Goal: Task Accomplishment & Management: Manage account settings

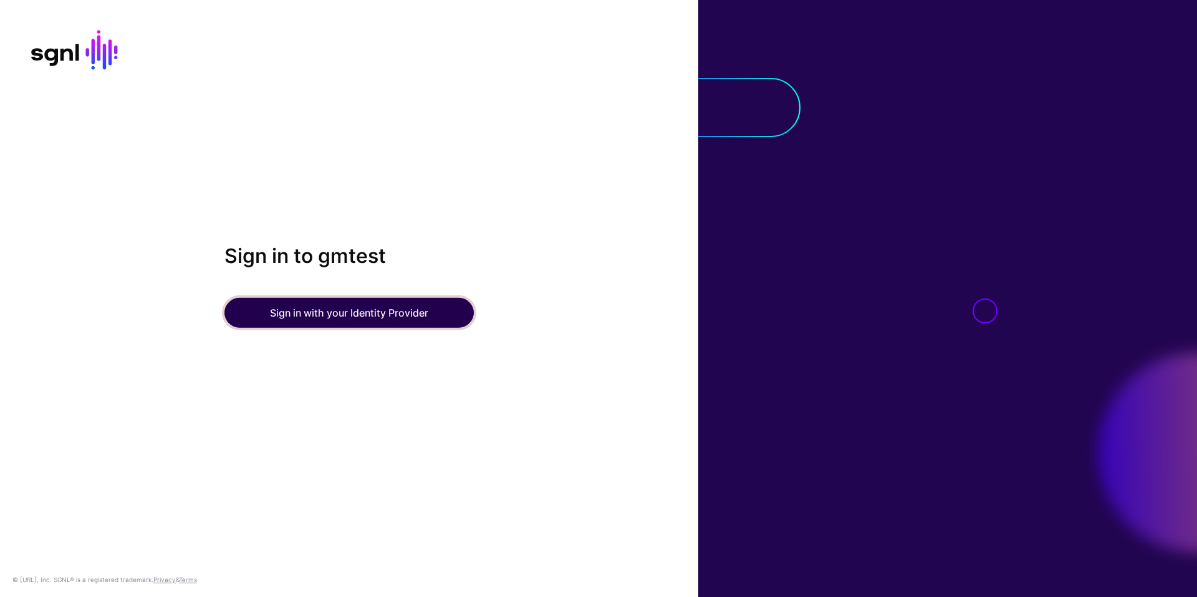
click at [359, 315] on button "Sign in with your Identity Provider" at bounding box center [349, 313] width 249 height 30
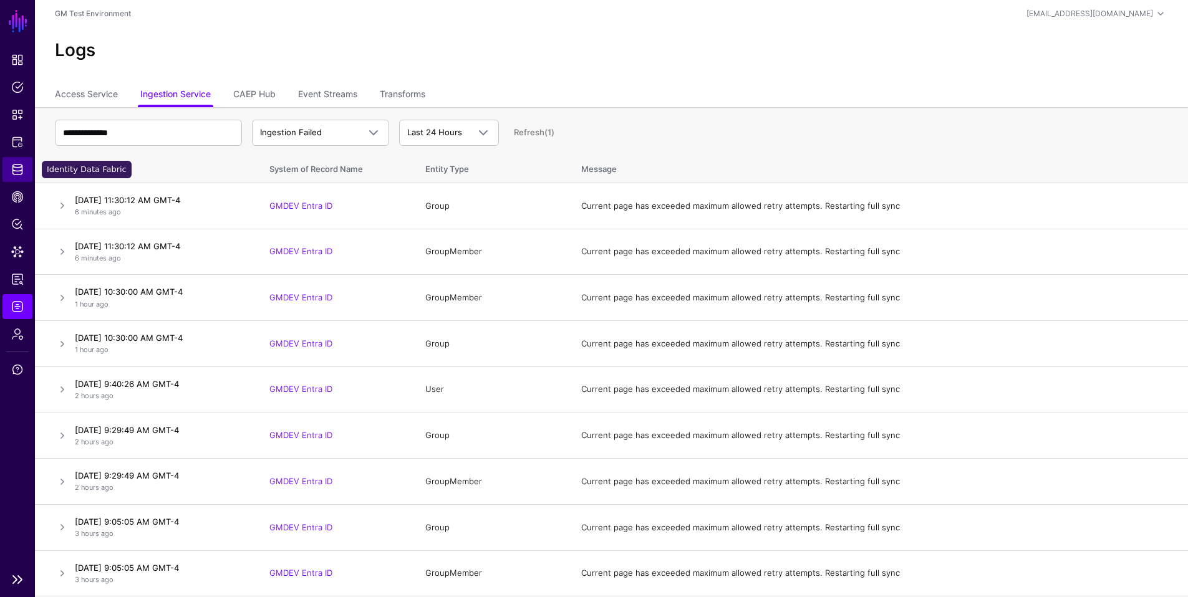
click at [16, 167] on span "Identity Data Fabric" at bounding box center [17, 169] width 12 height 12
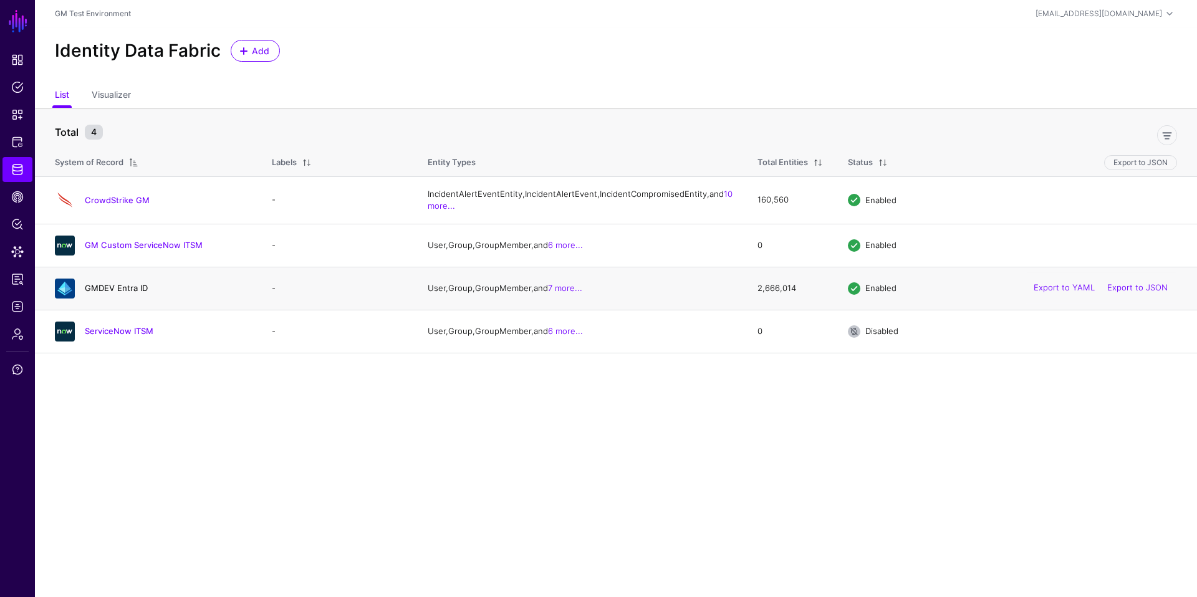
click at [109, 293] on link "GMDEV Entra ID" at bounding box center [116, 288] width 63 height 10
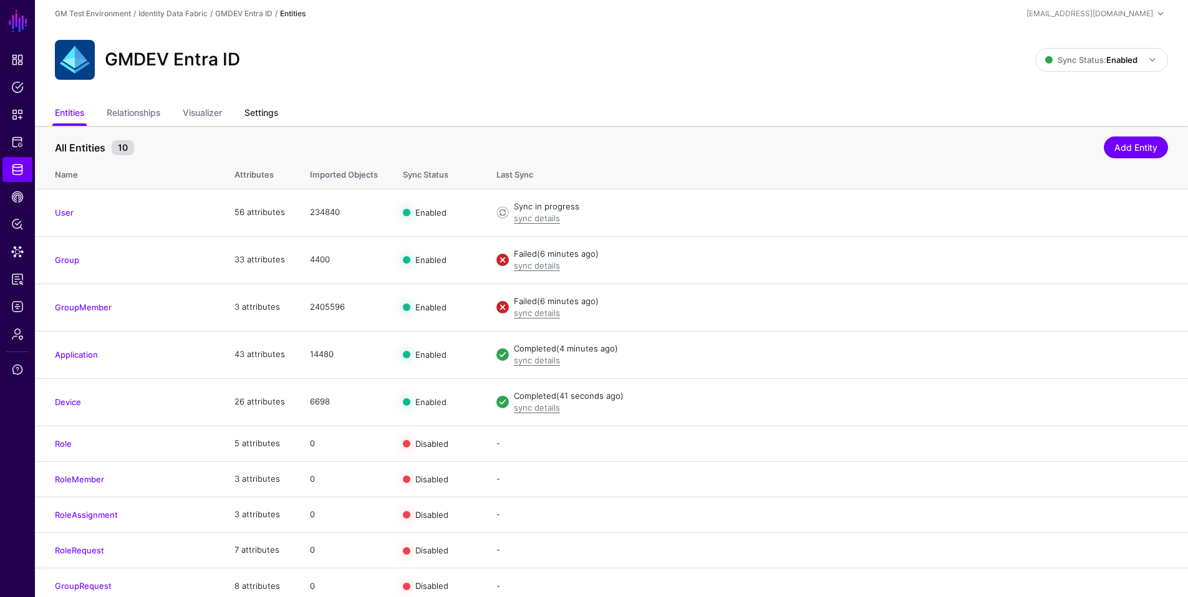
click at [263, 114] on link "Settings" at bounding box center [261, 114] width 34 height 24
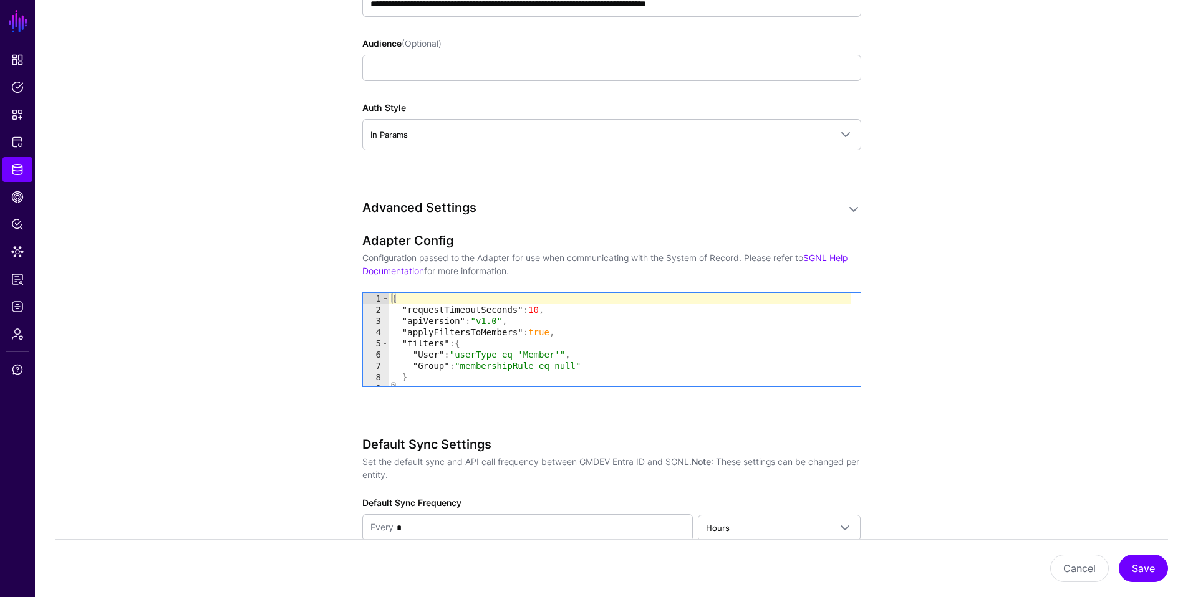
scroll to position [1109, 0]
type textarea "**********"
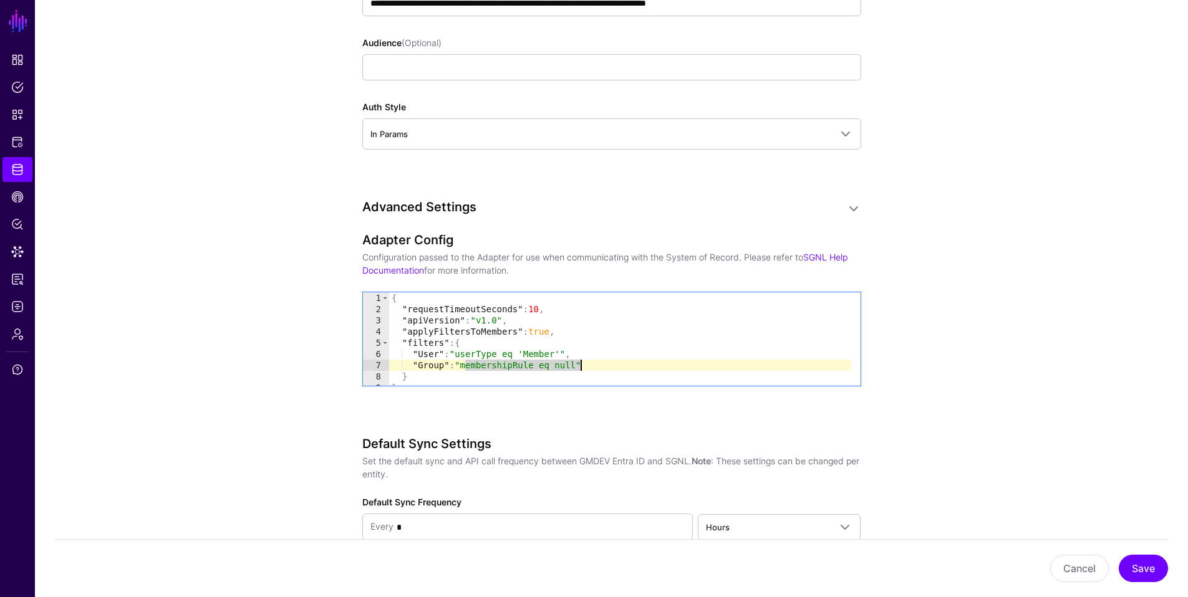
drag, startPoint x: 466, startPoint y: 368, endPoint x: 580, endPoint y: 368, distance: 114.1
click at [580, 368] on div "{ "requestTimeoutSeconds" : 10 , "apiVersion" : "v1.0" , "applyFiltersToMembers…" at bounding box center [620, 350] width 462 height 116
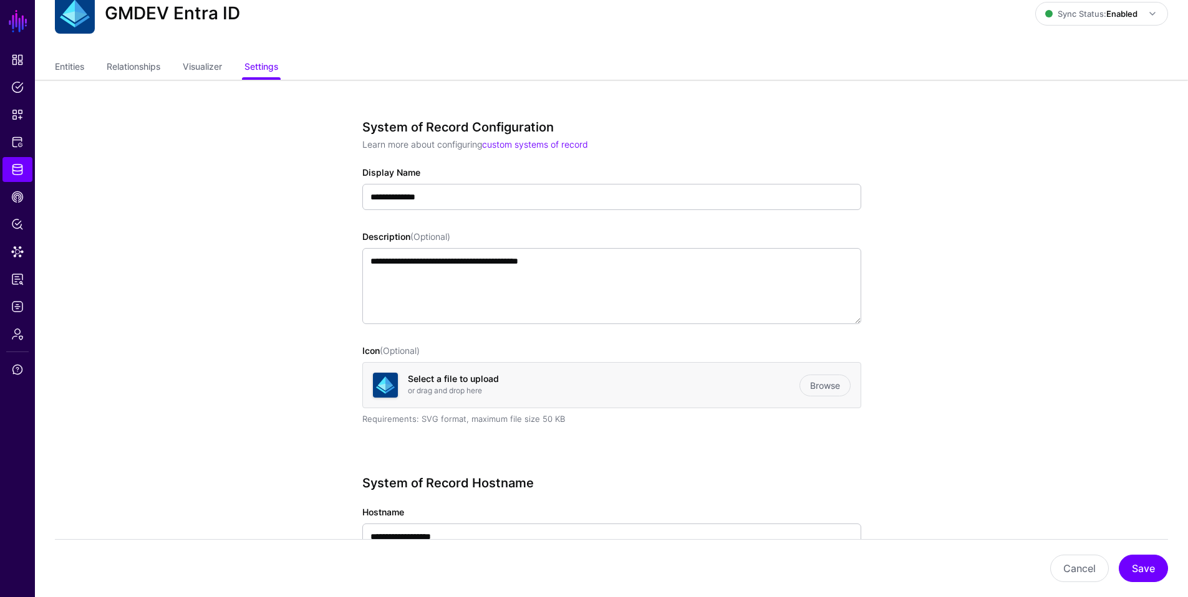
scroll to position [0, 0]
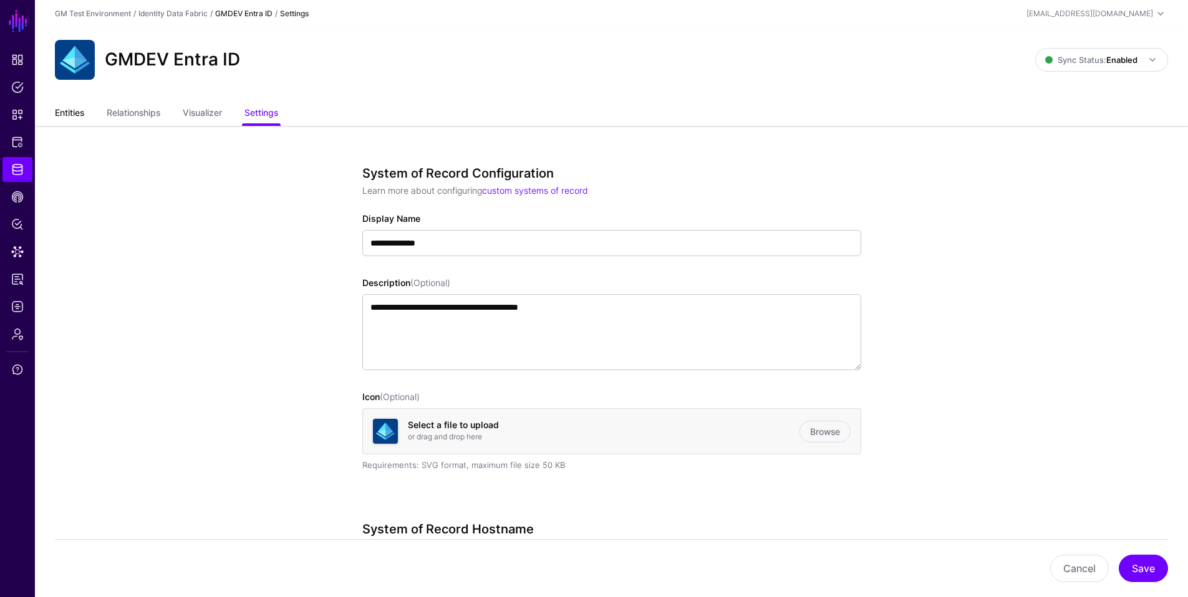
click at [70, 113] on link "Entities" at bounding box center [69, 114] width 29 height 24
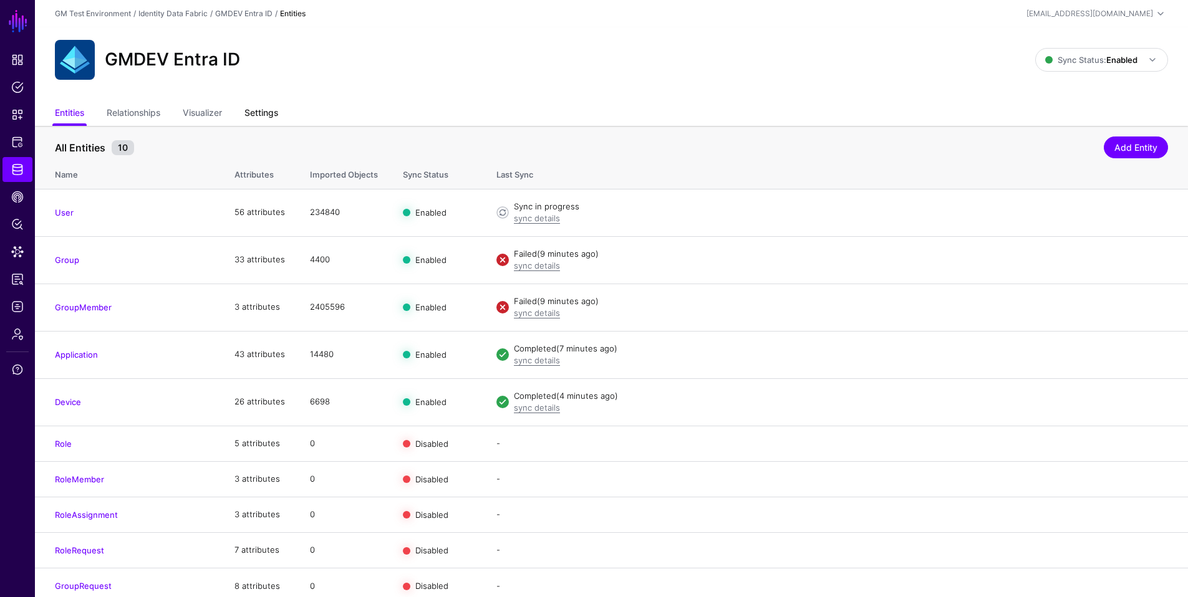
click at [263, 112] on link "Settings" at bounding box center [261, 114] width 34 height 24
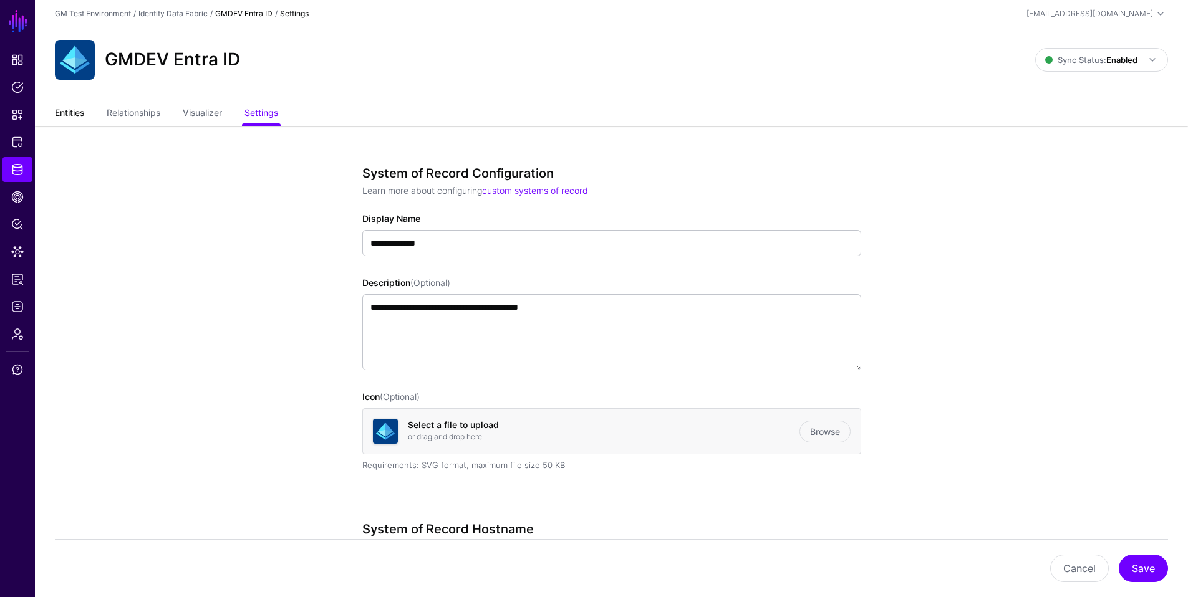
click at [75, 118] on link "Entities" at bounding box center [69, 114] width 29 height 24
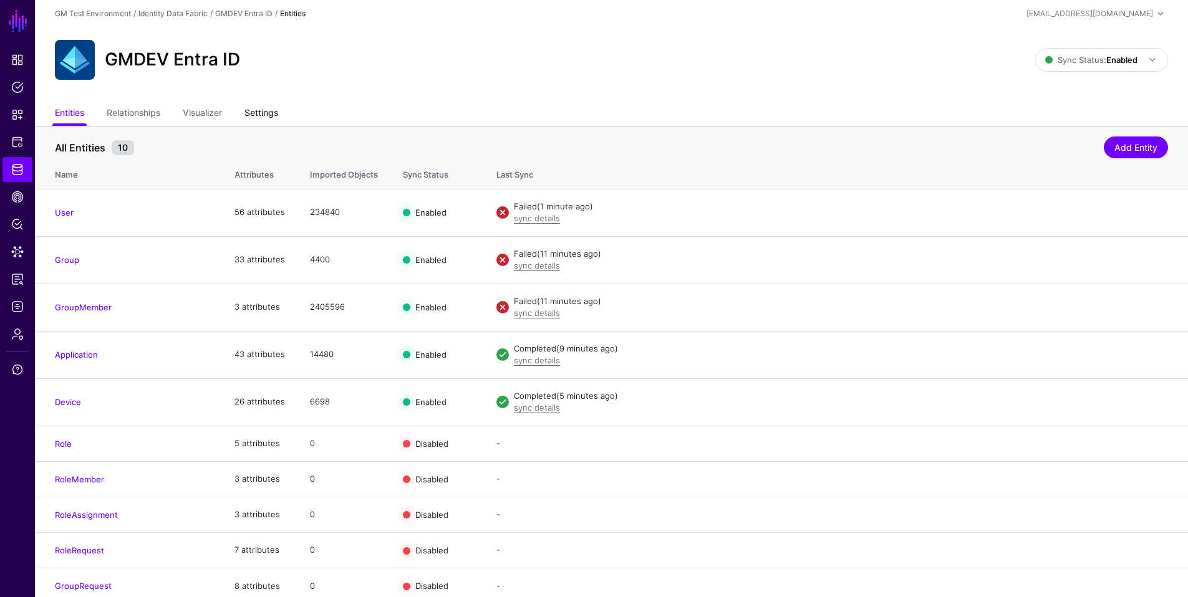
click at [256, 114] on link "Settings" at bounding box center [261, 114] width 34 height 24
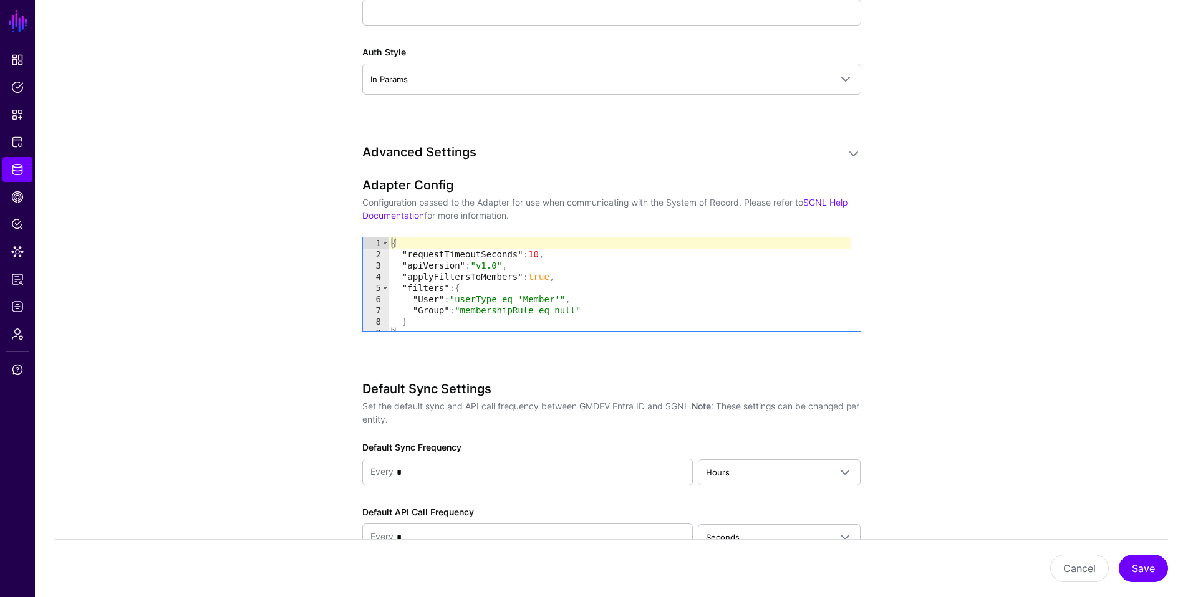
scroll to position [1123, 0]
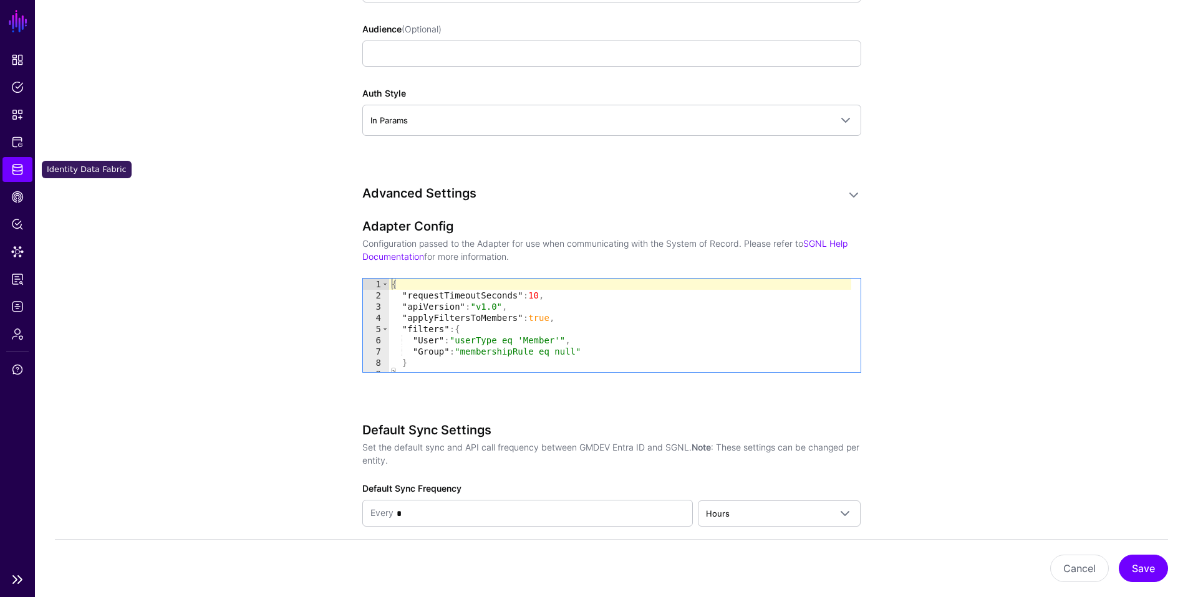
click at [22, 172] on span "Identity Data Fabric" at bounding box center [17, 169] width 12 height 12
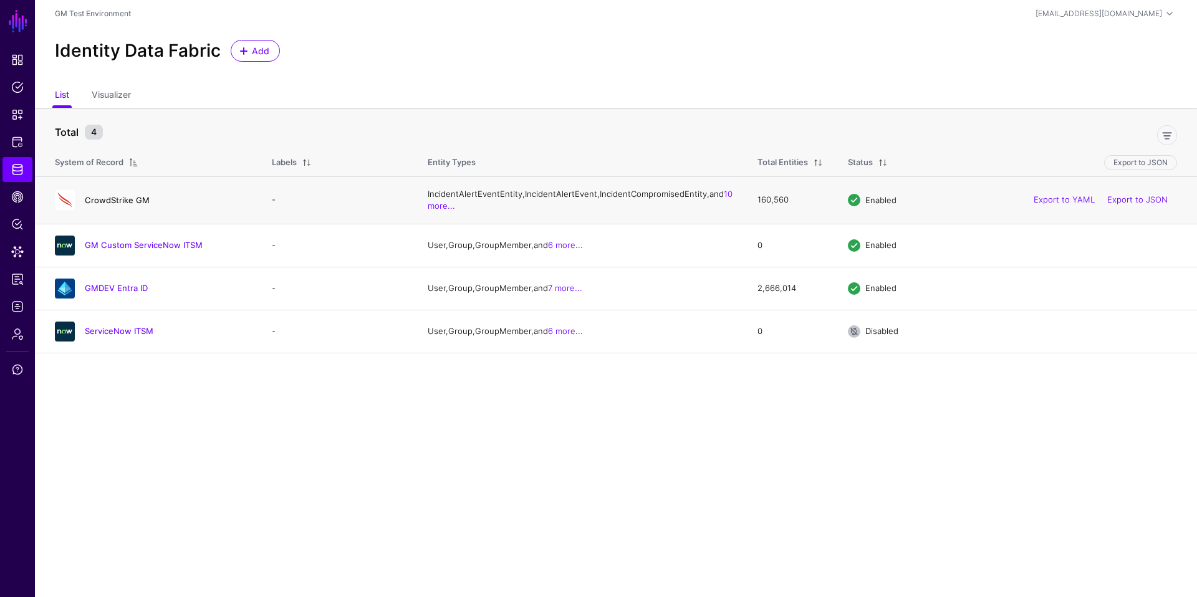
click at [123, 205] on link "CrowdStrike GM" at bounding box center [117, 200] width 65 height 10
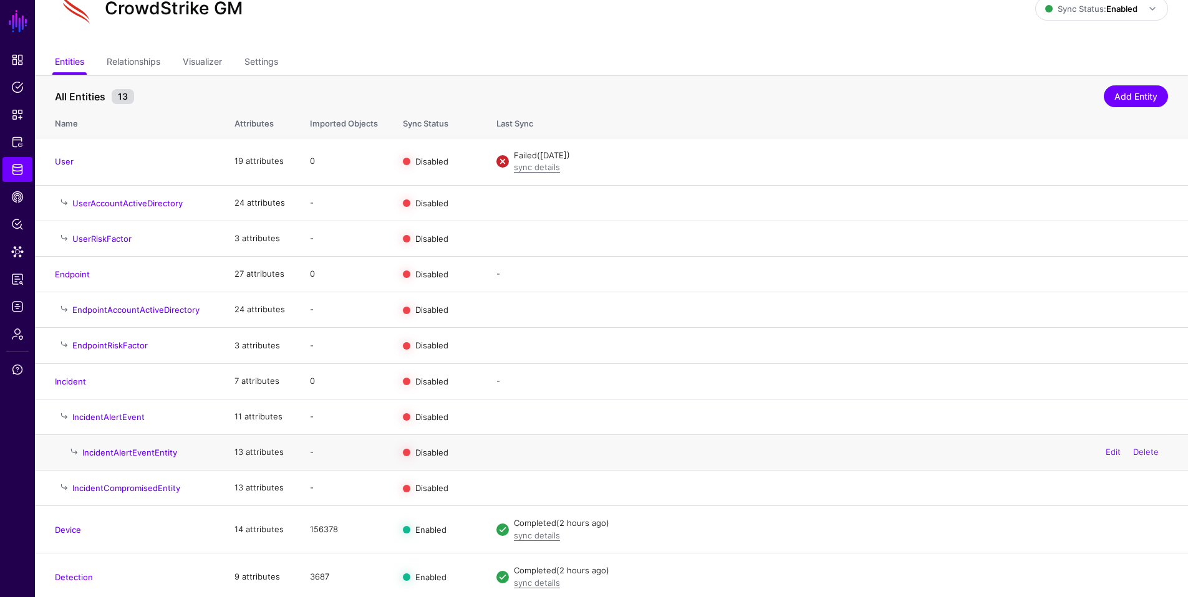
scroll to position [102, 0]
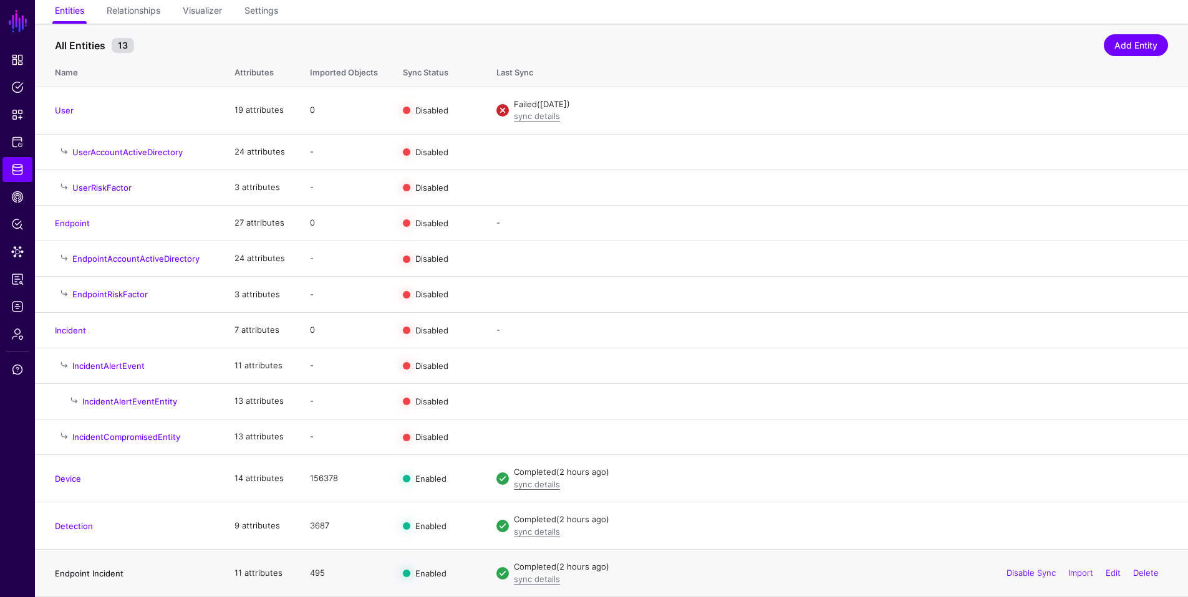
click at [80, 576] on link "Endpoint Incident" at bounding box center [89, 574] width 69 height 10
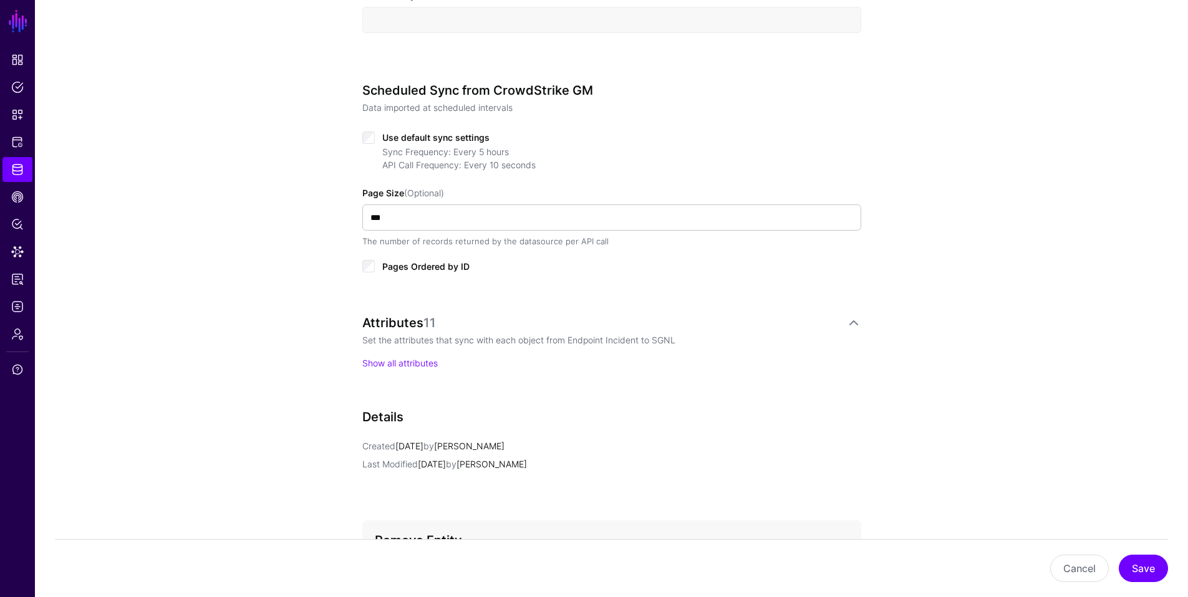
scroll to position [695, 0]
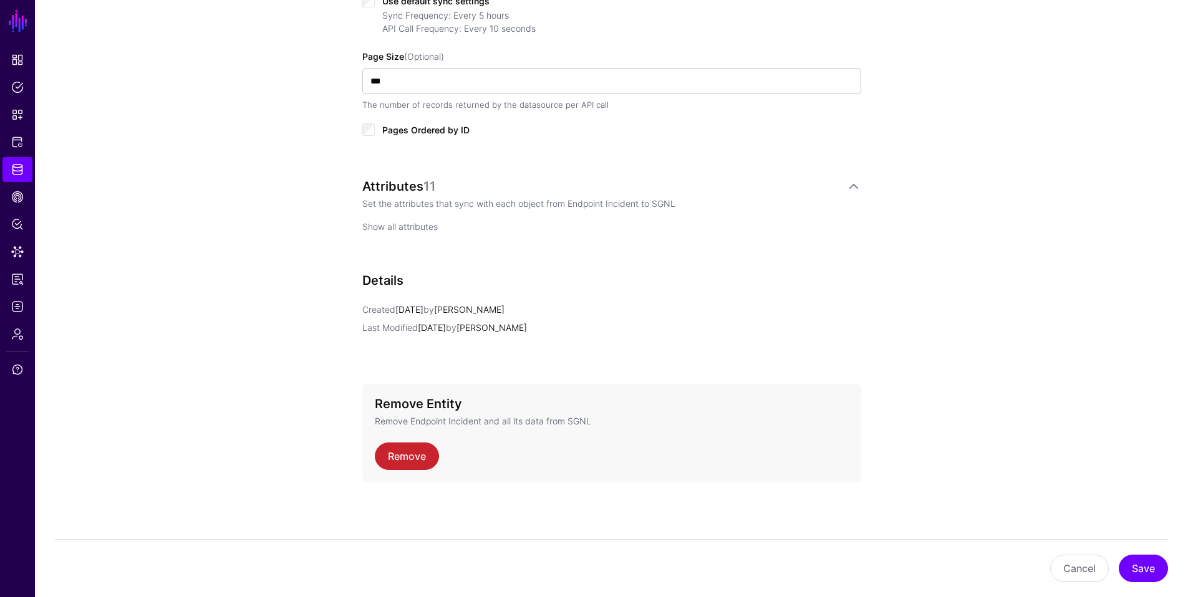
click at [396, 228] on link "Show all attributes" at bounding box center [399, 226] width 75 height 11
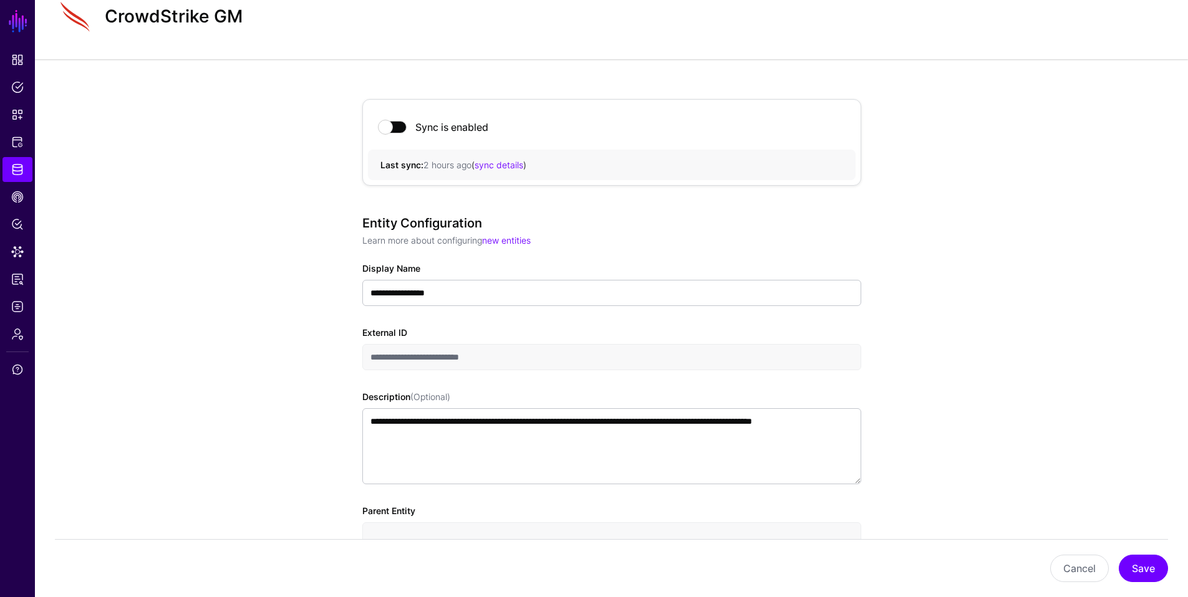
scroll to position [0, 0]
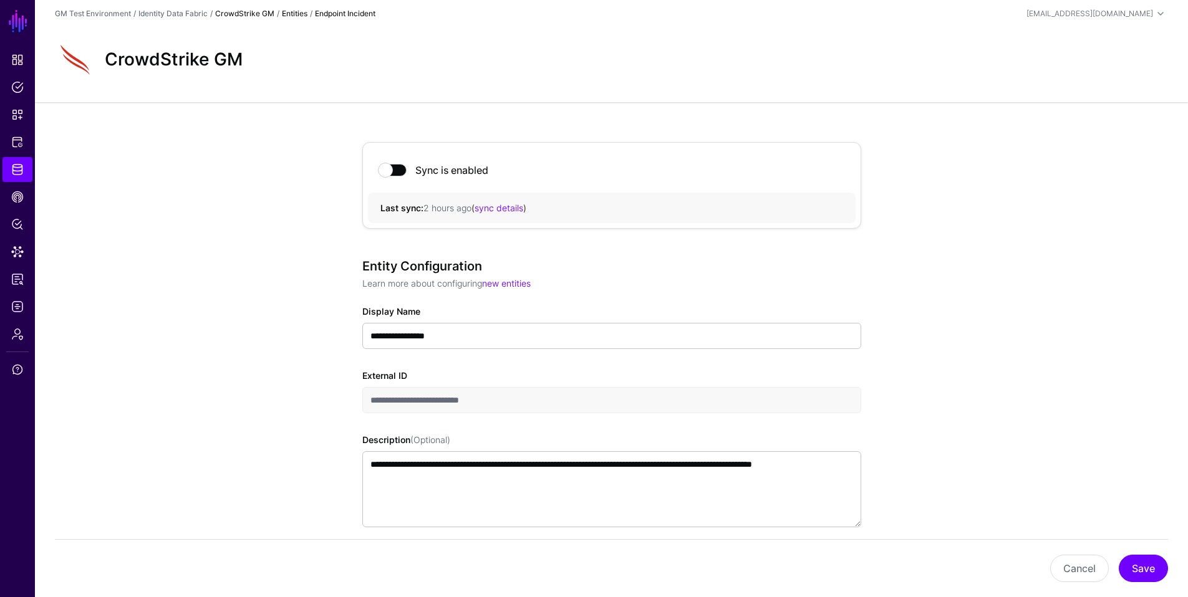
click at [255, 14] on link "CrowdStrike GM" at bounding box center [244, 13] width 59 height 9
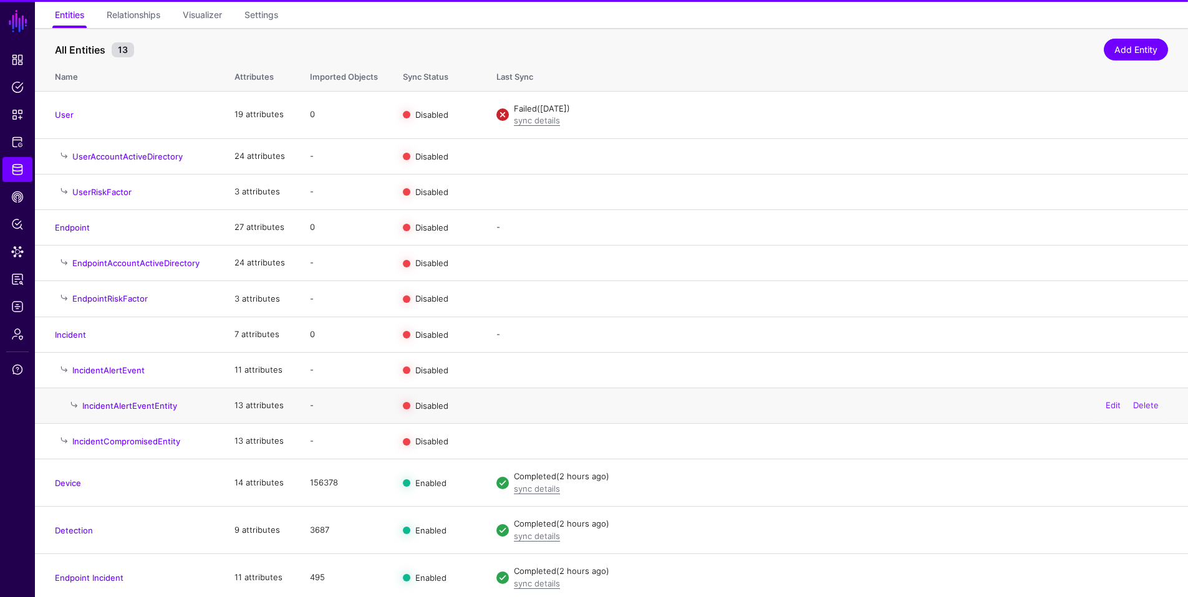
scroll to position [102, 0]
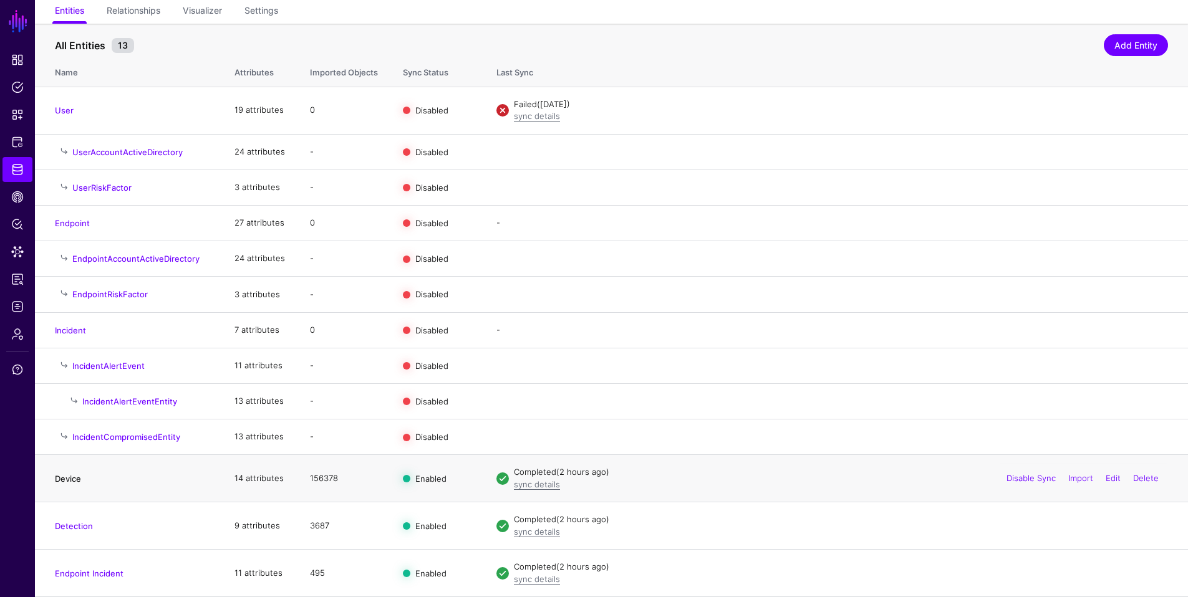
click at [65, 481] on link "Device" at bounding box center [68, 479] width 26 height 10
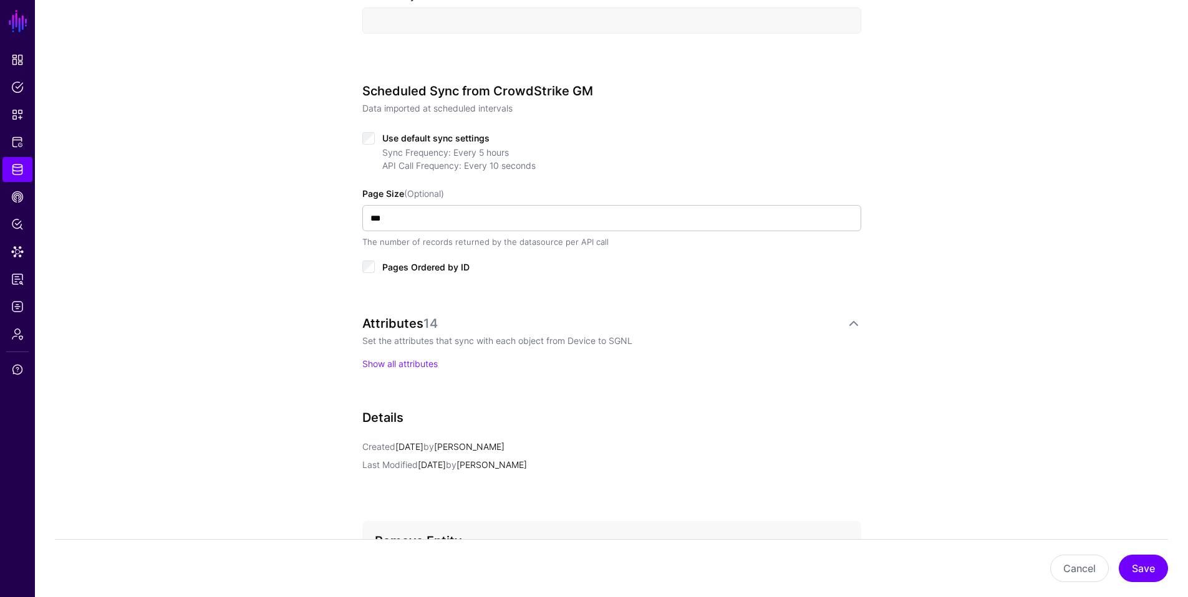
scroll to position [559, 0]
click at [398, 364] on link "Show all attributes" at bounding box center [399, 363] width 75 height 11
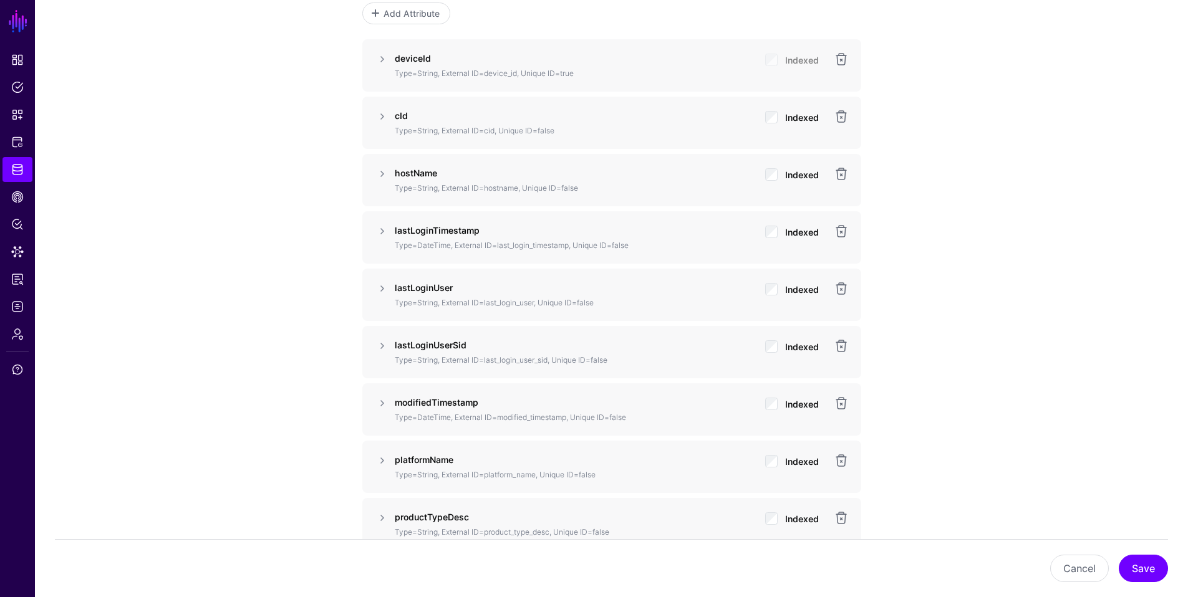
scroll to position [912, 0]
drag, startPoint x: 395, startPoint y: 117, endPoint x: 412, endPoint y: 120, distance: 17.1
click at [408, 116] on p "cId" at bounding box center [575, 116] width 360 height 13
click at [412, 137] on div "cId Type=String, External ID=cid, Unique ID=false Indexed" at bounding box center [611, 123] width 499 height 52
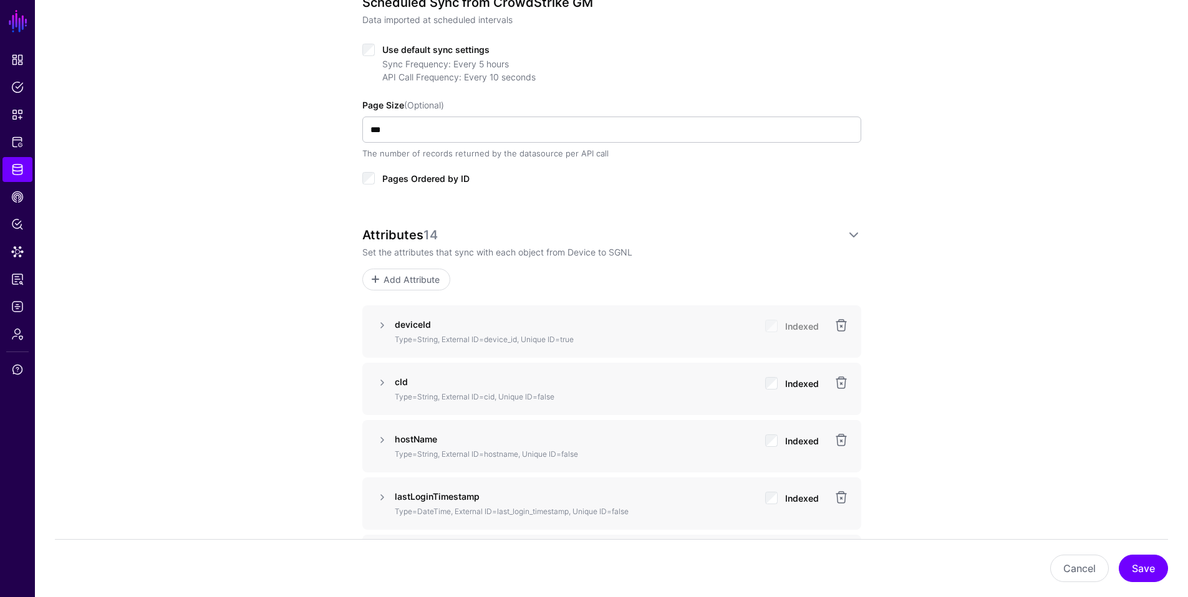
scroll to position [0, 0]
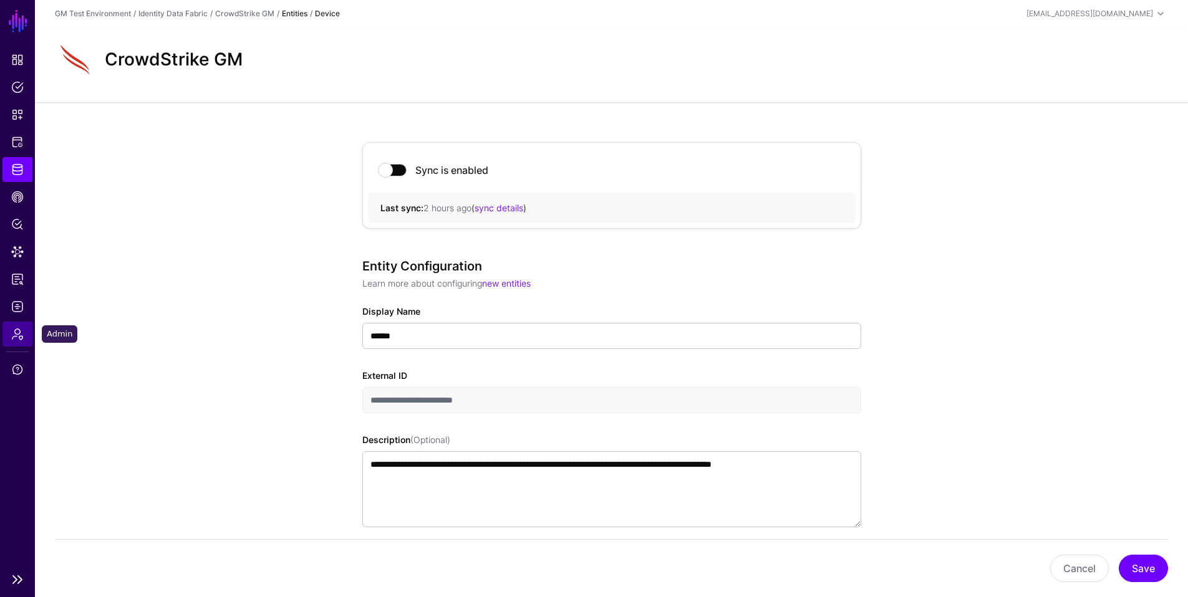
click at [19, 336] on span "Admin" at bounding box center [17, 334] width 12 height 12
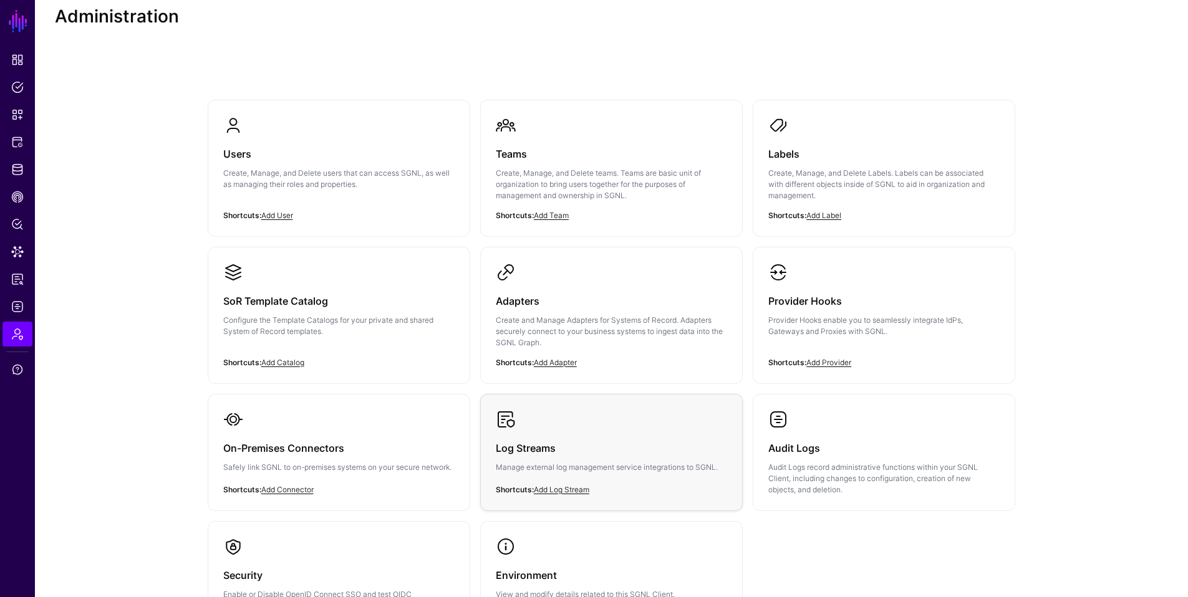
scroll to position [157, 0]
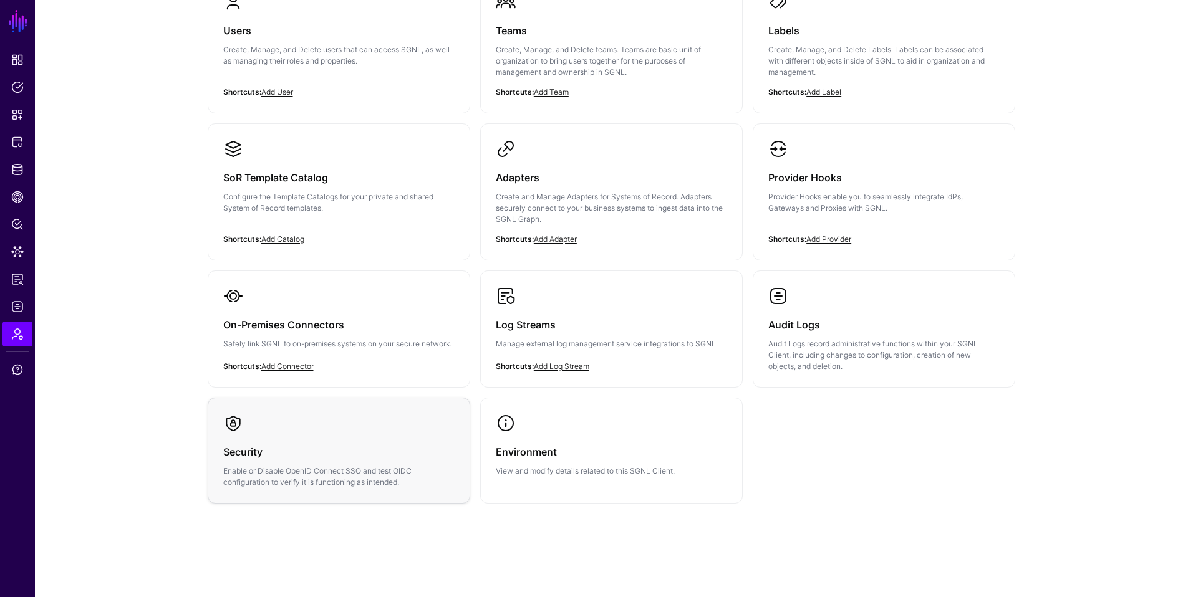
click at [245, 456] on h3 "Security" at bounding box center [338, 451] width 231 height 17
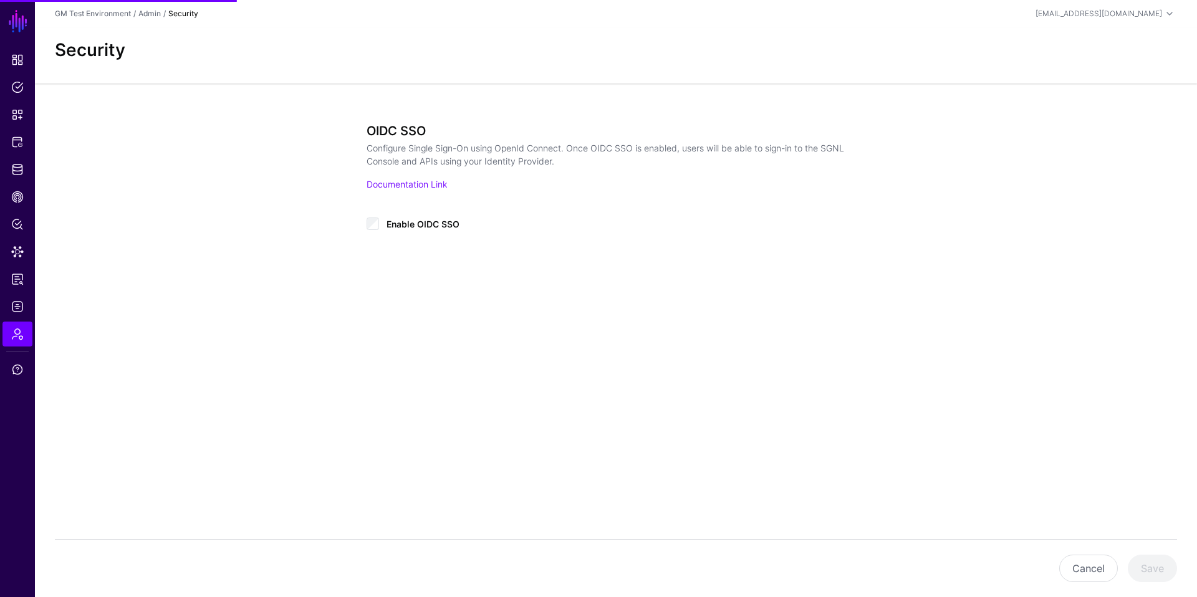
type input "**********"
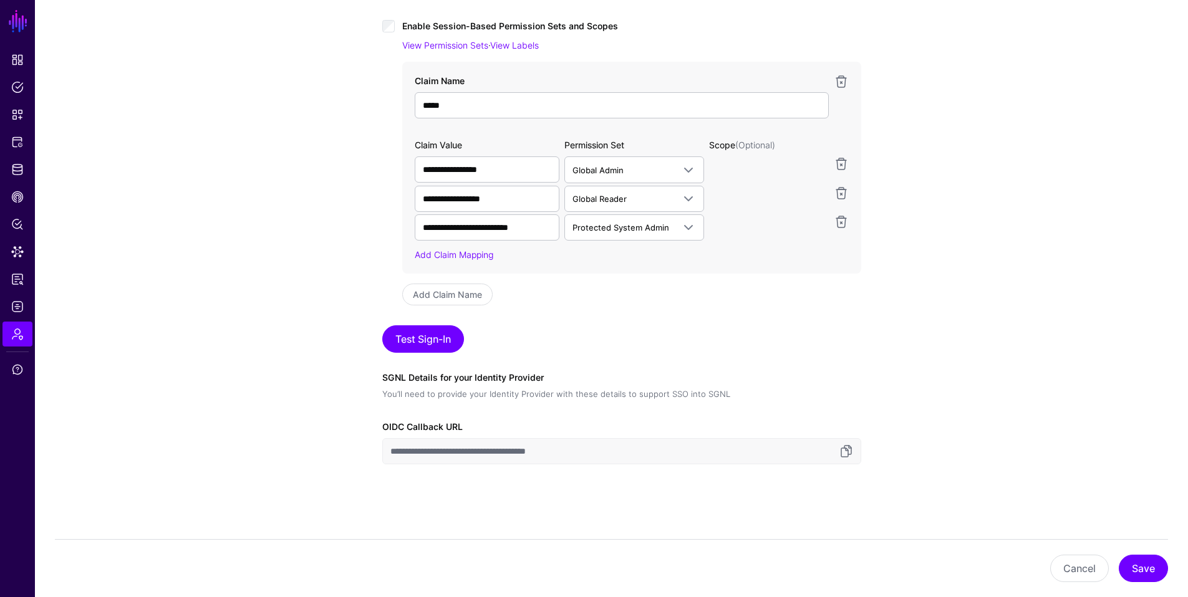
scroll to position [463, 0]
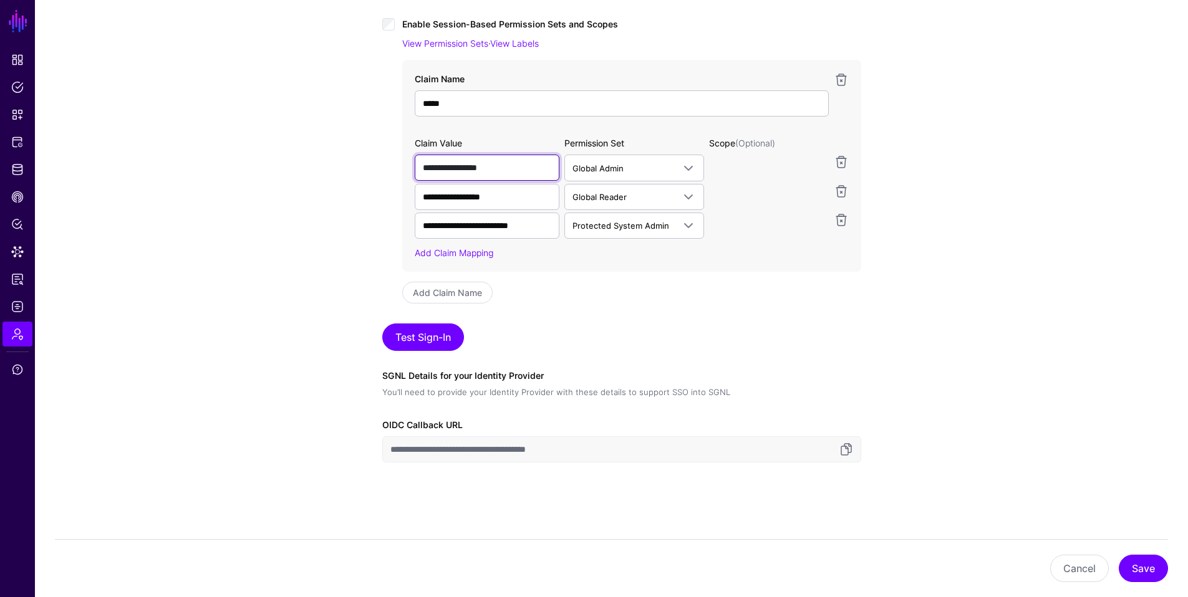
drag, startPoint x: 498, startPoint y: 170, endPoint x: 421, endPoint y: 171, distance: 76.7
click at [421, 171] on input "**********" at bounding box center [487, 168] width 145 height 26
click at [316, 203] on div "**********" at bounding box center [611, 109] width 1153 height 977
drag, startPoint x: 18, startPoint y: 172, endPoint x: 11, endPoint y: 173, distance: 7.7
click at [18, 172] on span "Identity Data Fabric" at bounding box center [17, 169] width 12 height 12
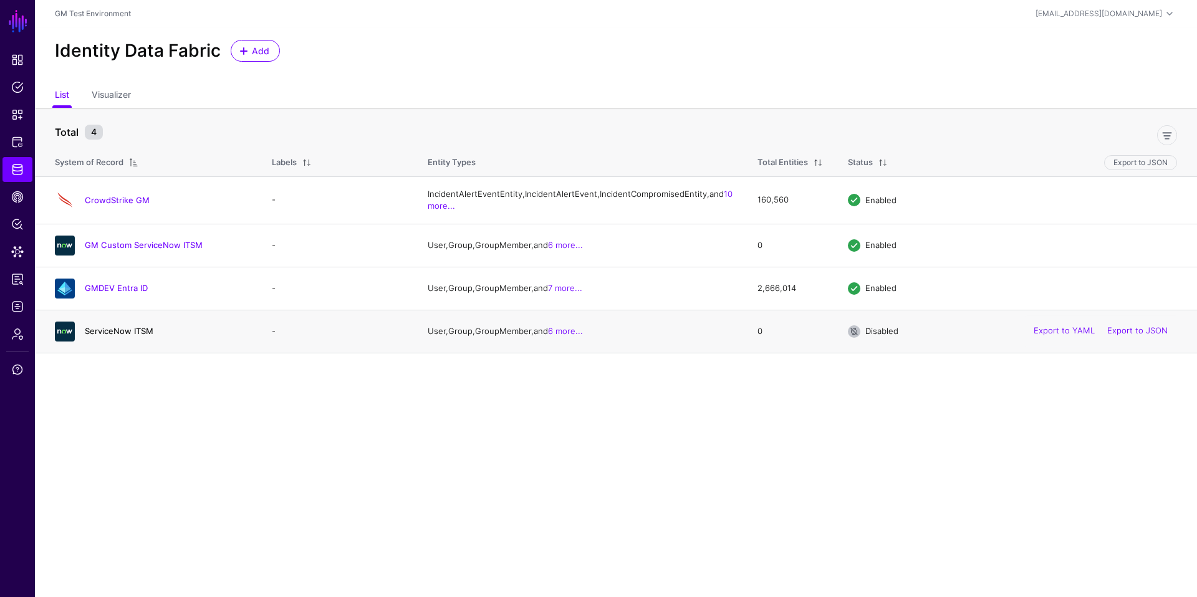
click at [116, 336] on link "ServiceNow ITSM" at bounding box center [119, 331] width 69 height 10
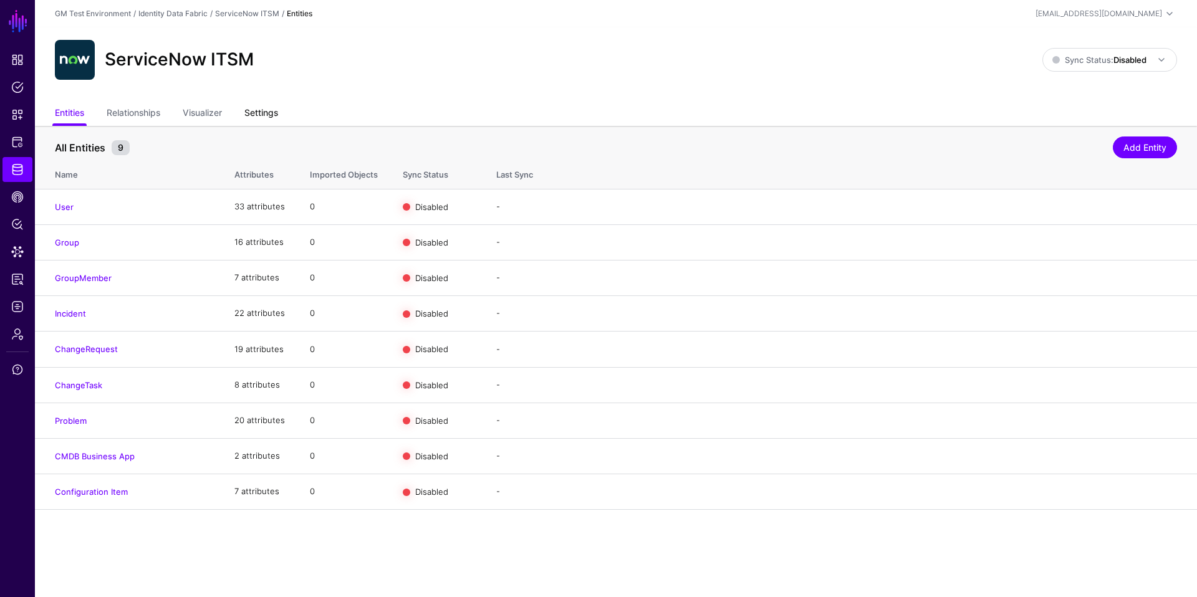
click at [264, 116] on link "Settings" at bounding box center [261, 114] width 34 height 24
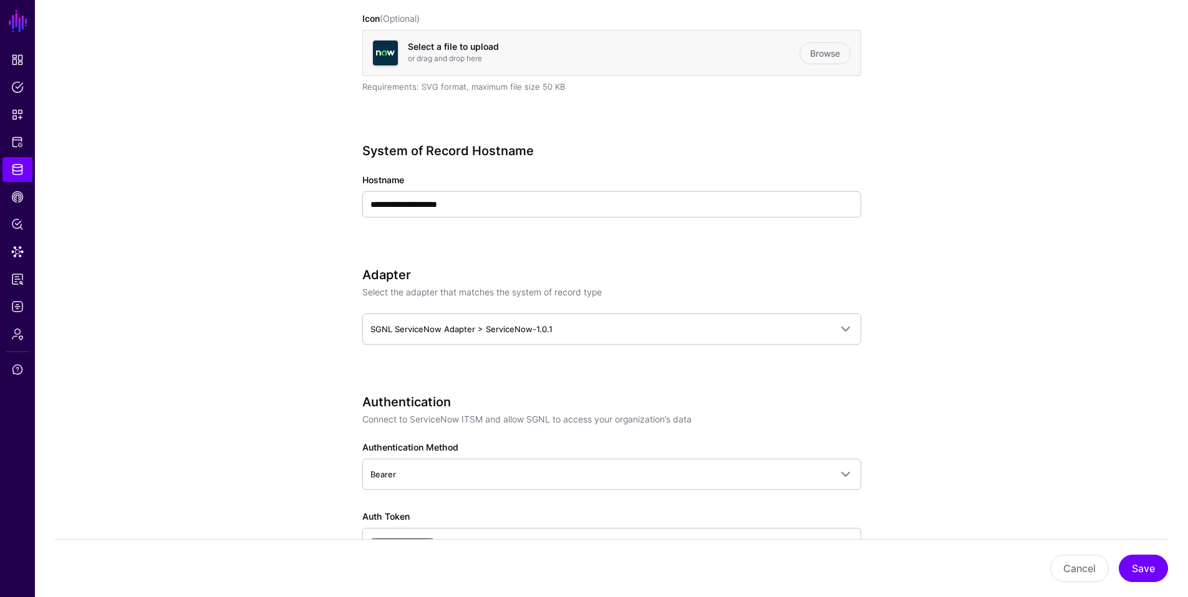
scroll to position [557, 0]
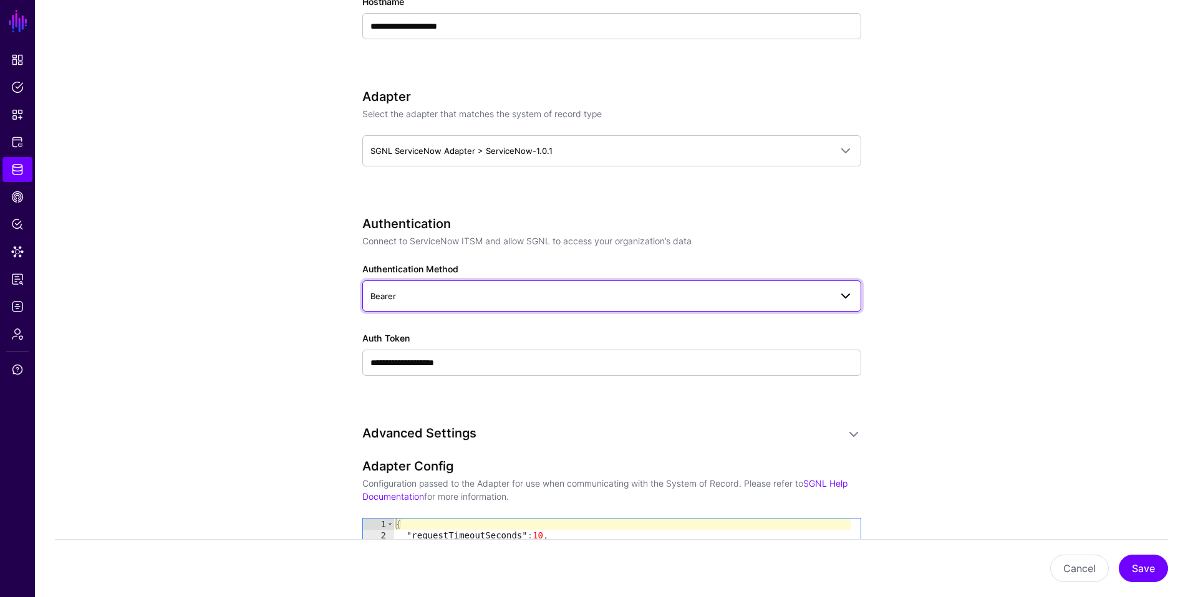
click at [418, 296] on span "Bearer" at bounding box center [600, 296] width 460 height 14
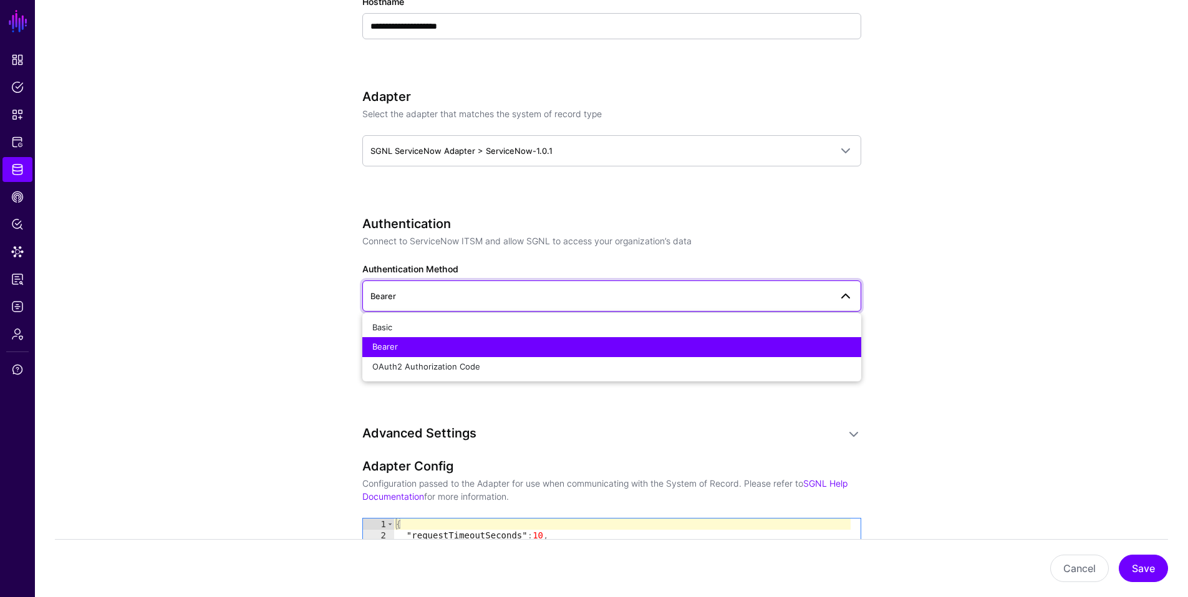
click at [317, 342] on app-datasources-details-form "**********" at bounding box center [611, 396] width 1153 height 1655
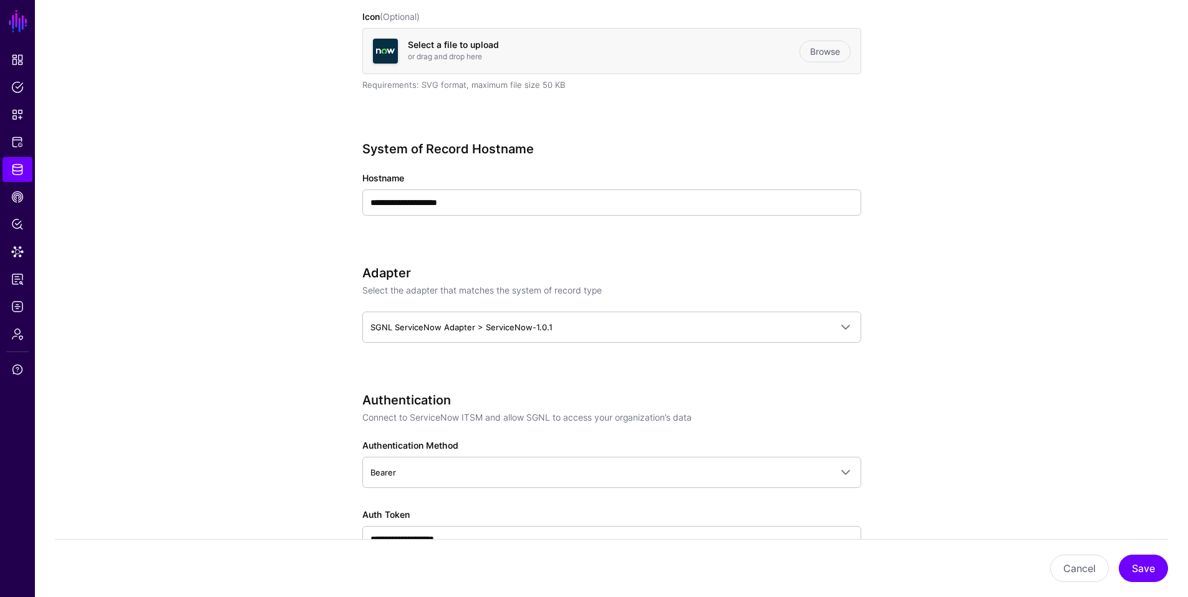
scroll to position [372, 0]
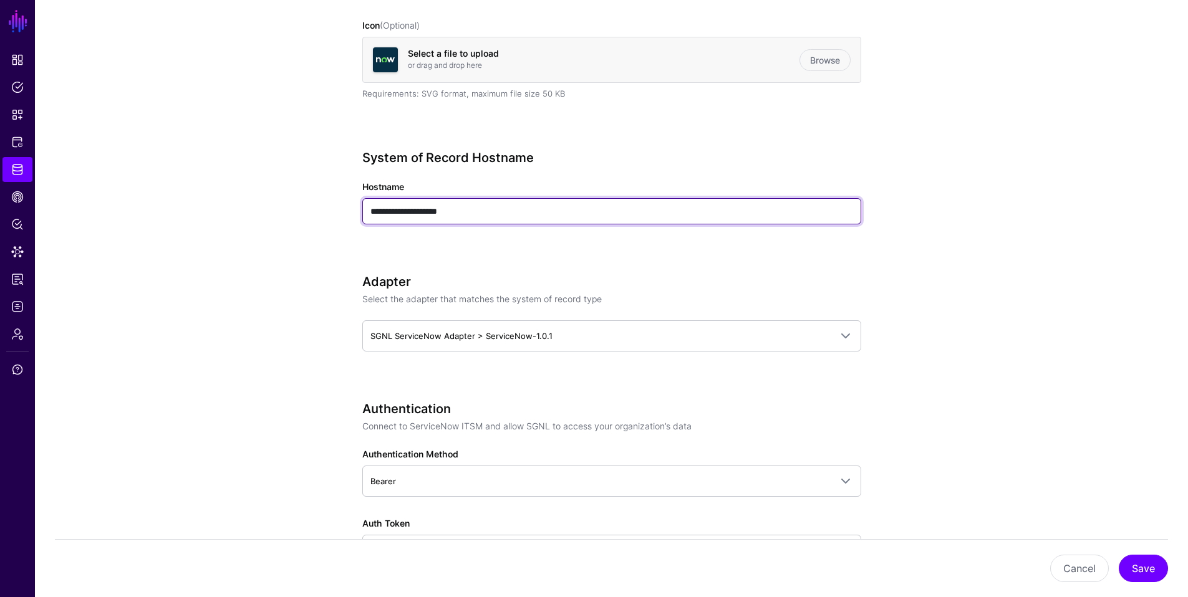
drag, startPoint x: 483, startPoint y: 213, endPoint x: 364, endPoint y: 211, distance: 119.8
click at [364, 211] on input "**********" at bounding box center [611, 211] width 499 height 26
click at [468, 215] on input "**********" at bounding box center [611, 211] width 499 height 26
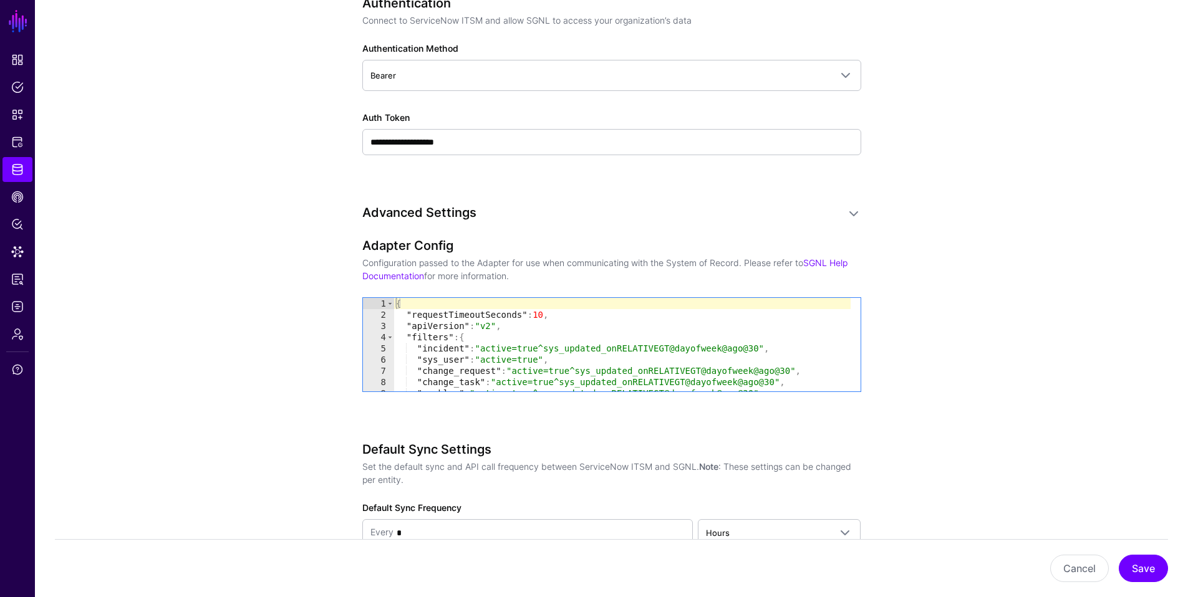
scroll to position [913, 0]
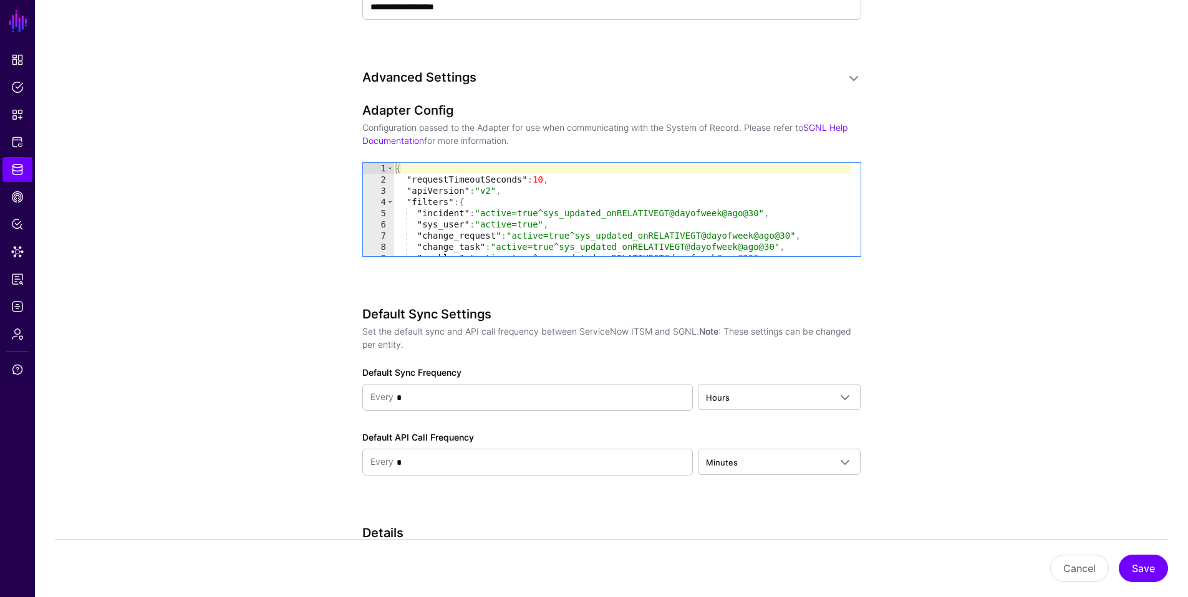
type textarea "**********"
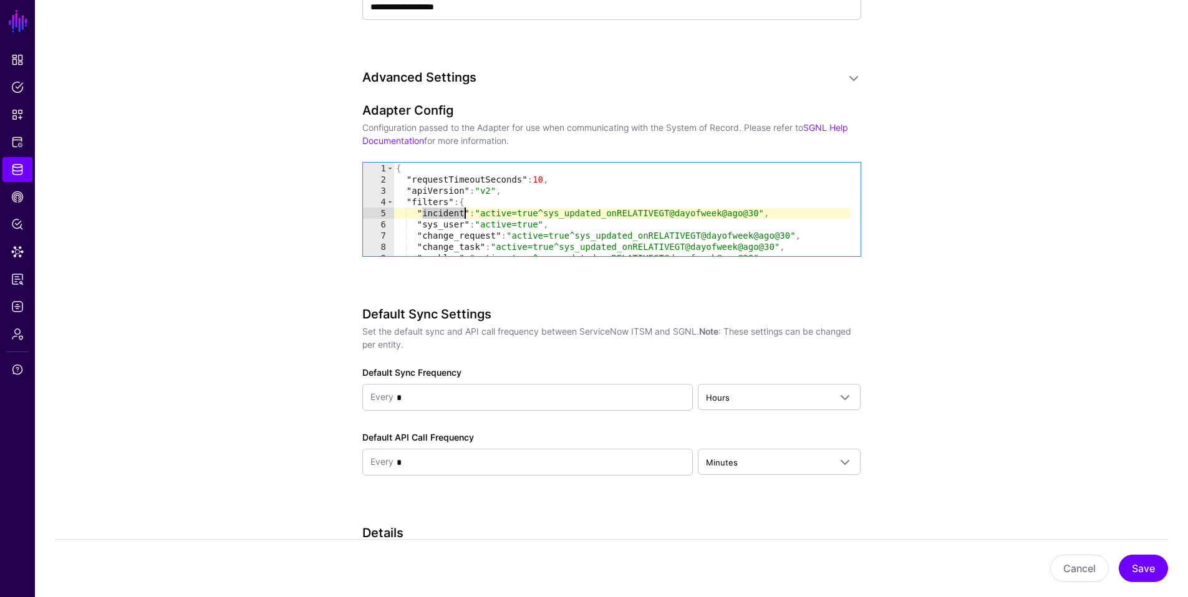
drag, startPoint x: 423, startPoint y: 215, endPoint x: 463, endPoint y: 211, distance: 40.7
click at [463, 211] on div "{ "requestTimeoutSeconds" : 10 , "apiVersion" : "v2" , "filters" : { "incident"…" at bounding box center [622, 221] width 457 height 116
click at [16, 170] on span "Identity Data Fabric" at bounding box center [17, 169] width 12 height 12
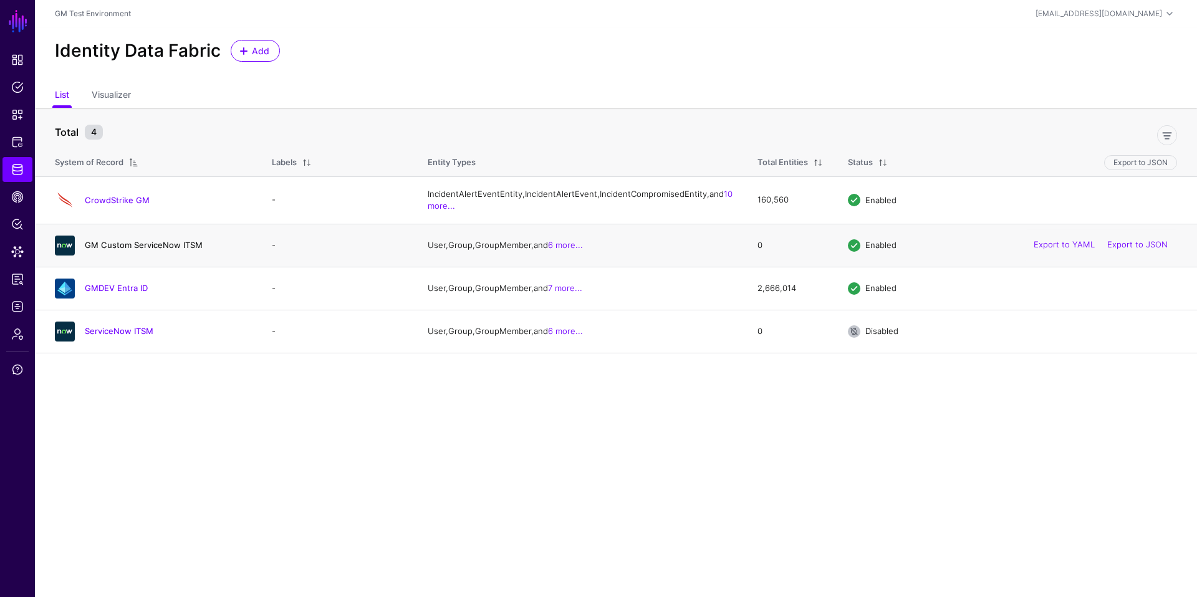
click at [137, 250] on link "GM Custom ServiceNow ITSM" at bounding box center [144, 245] width 118 height 10
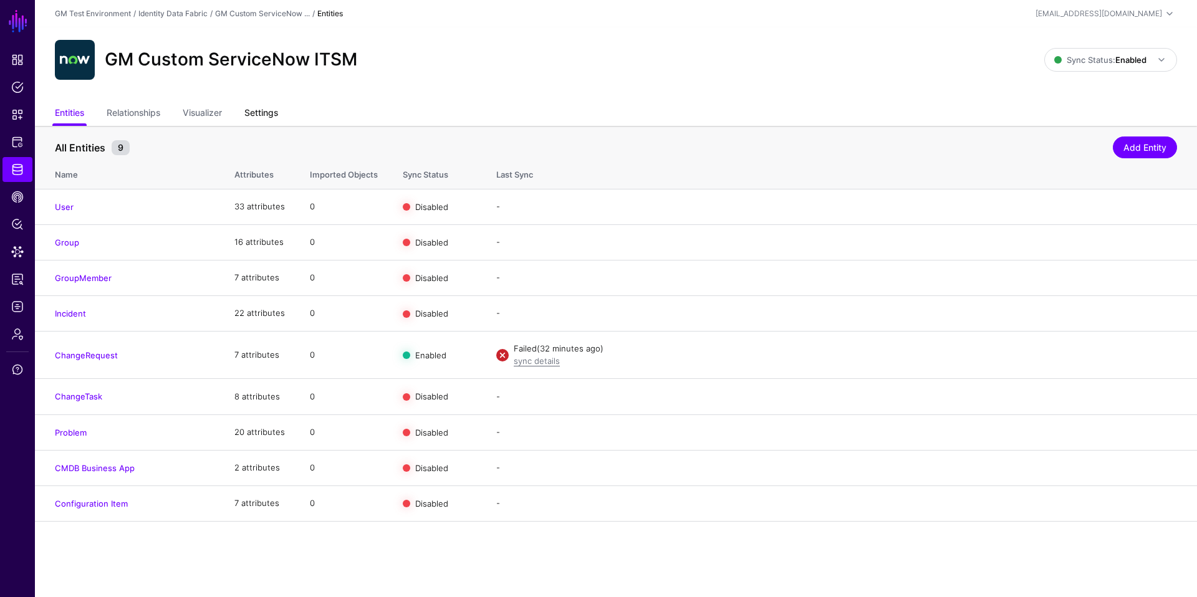
click at [257, 115] on link "Settings" at bounding box center [261, 114] width 34 height 24
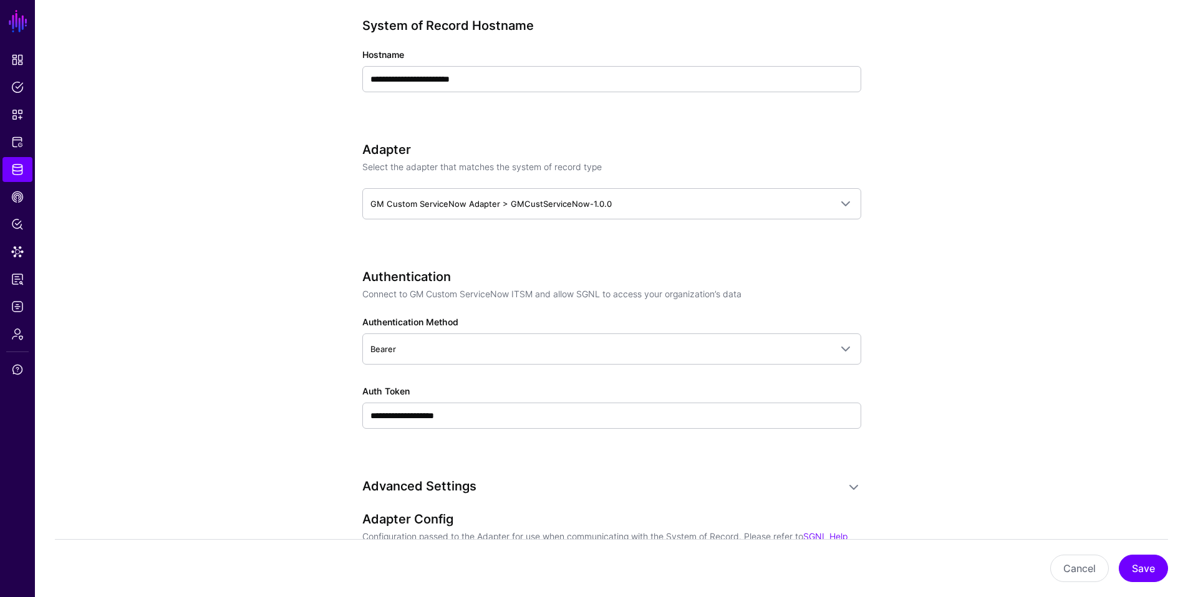
scroll to position [579, 0]
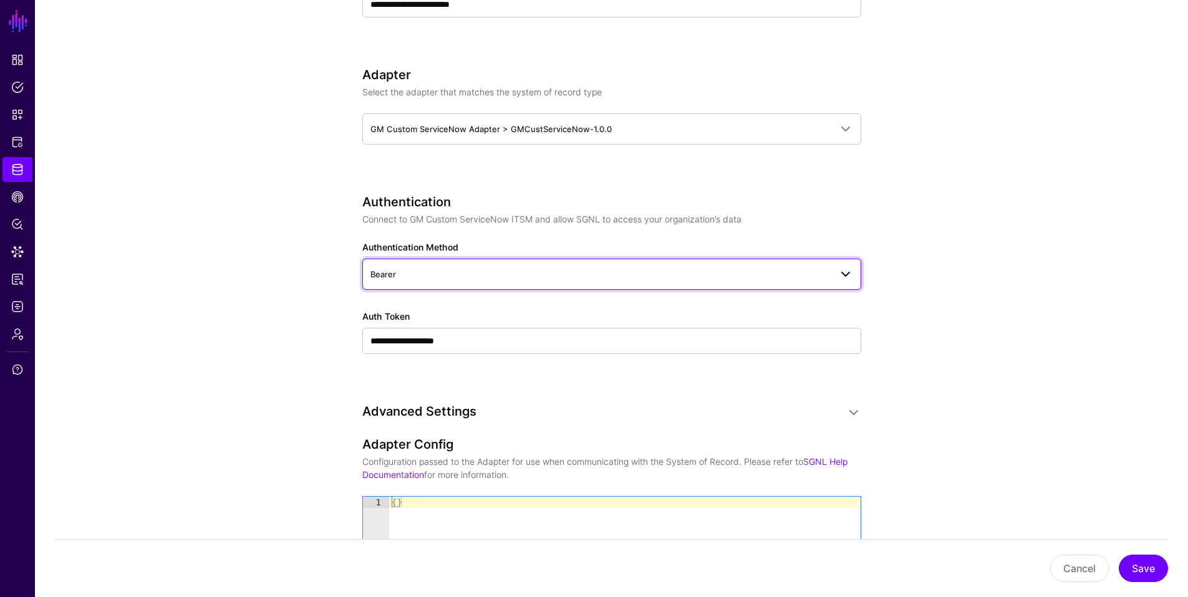
click at [417, 273] on span "Bearer" at bounding box center [600, 275] width 460 height 14
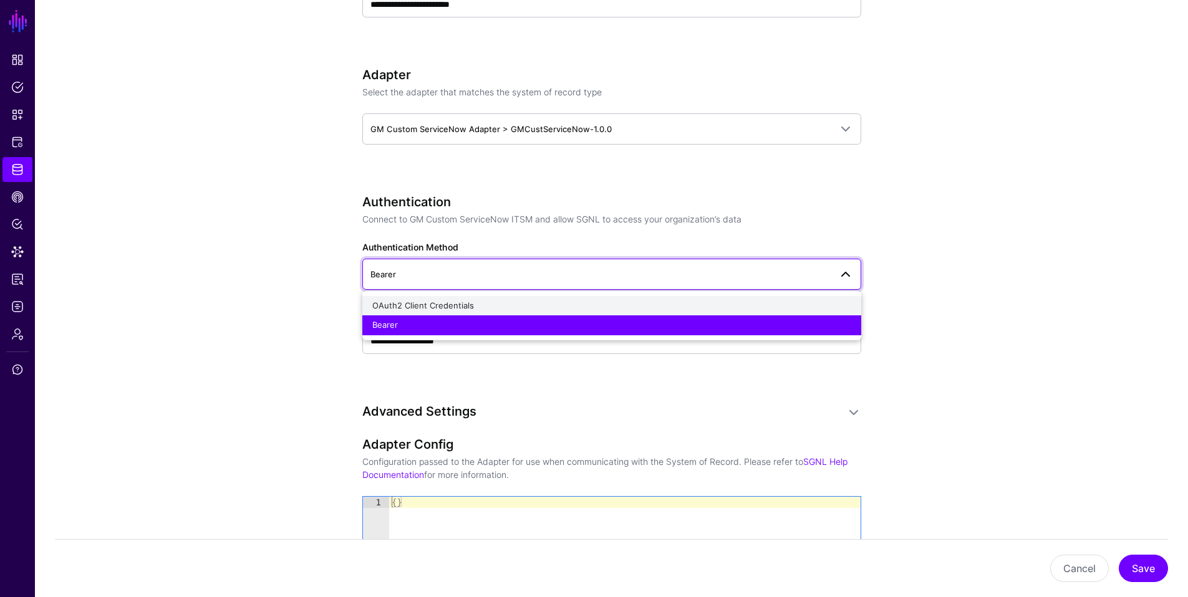
click at [417, 303] on span "OAuth2 Client Credentials" at bounding box center [423, 306] width 102 height 10
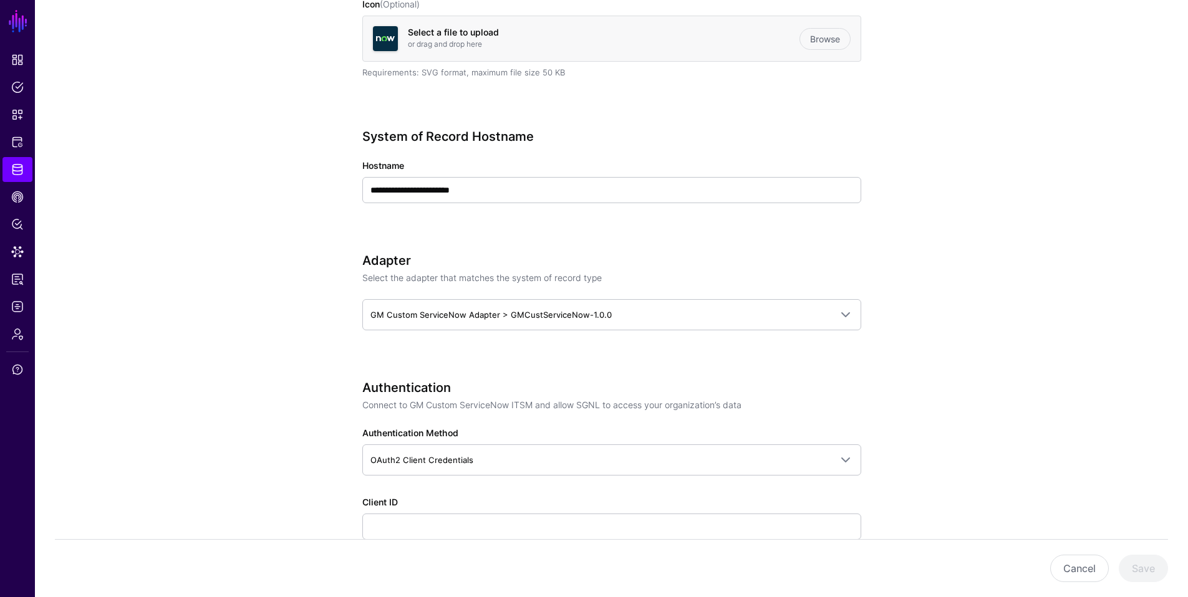
scroll to position [392, 0]
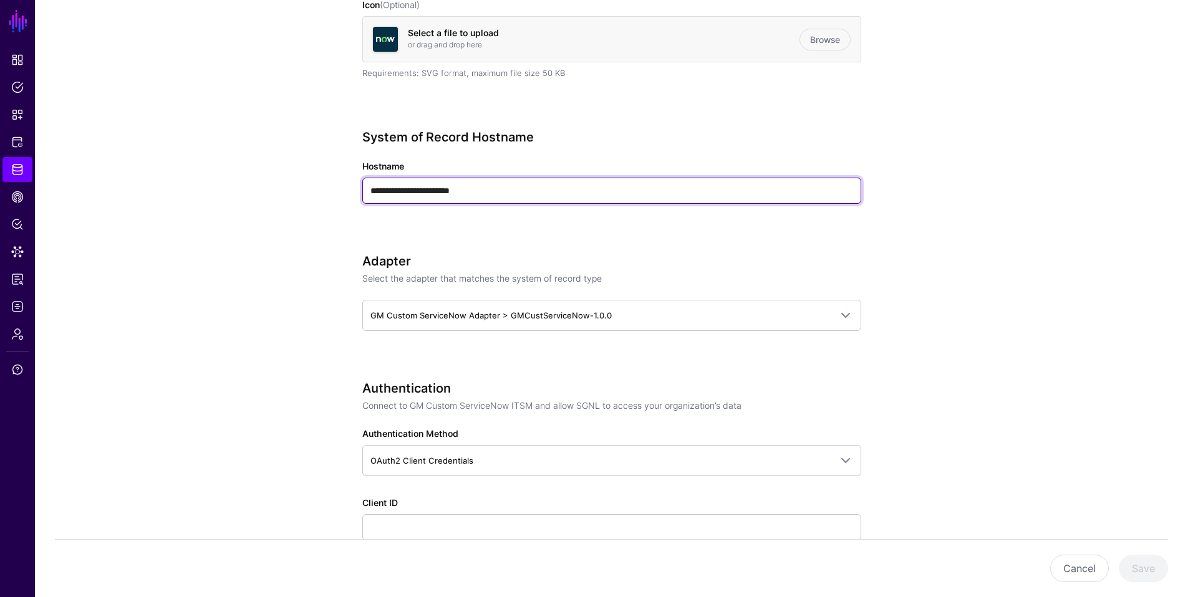
drag, startPoint x: 488, startPoint y: 191, endPoint x: 367, endPoint y: 191, distance: 121.0
click at [367, 191] on input "**********" at bounding box center [611, 191] width 499 height 26
